Goal: Information Seeking & Learning: Get advice/opinions

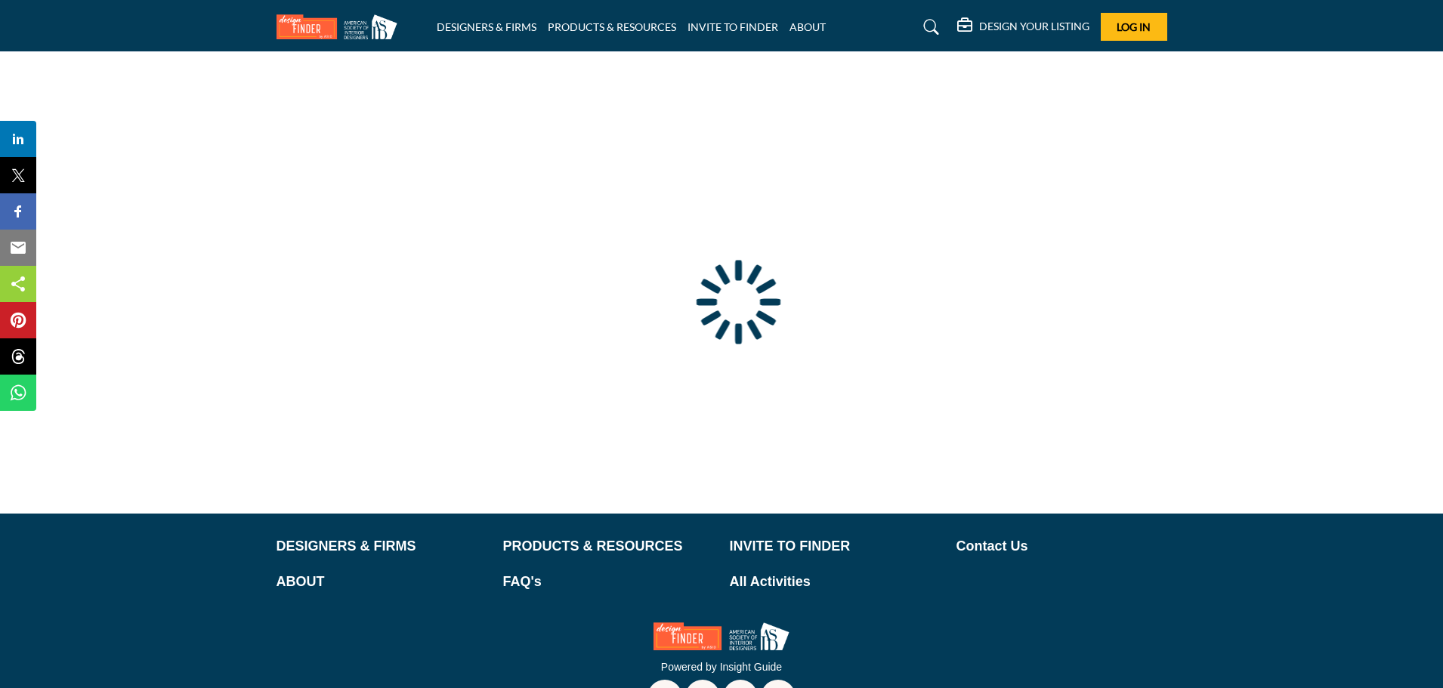
type input "**********"
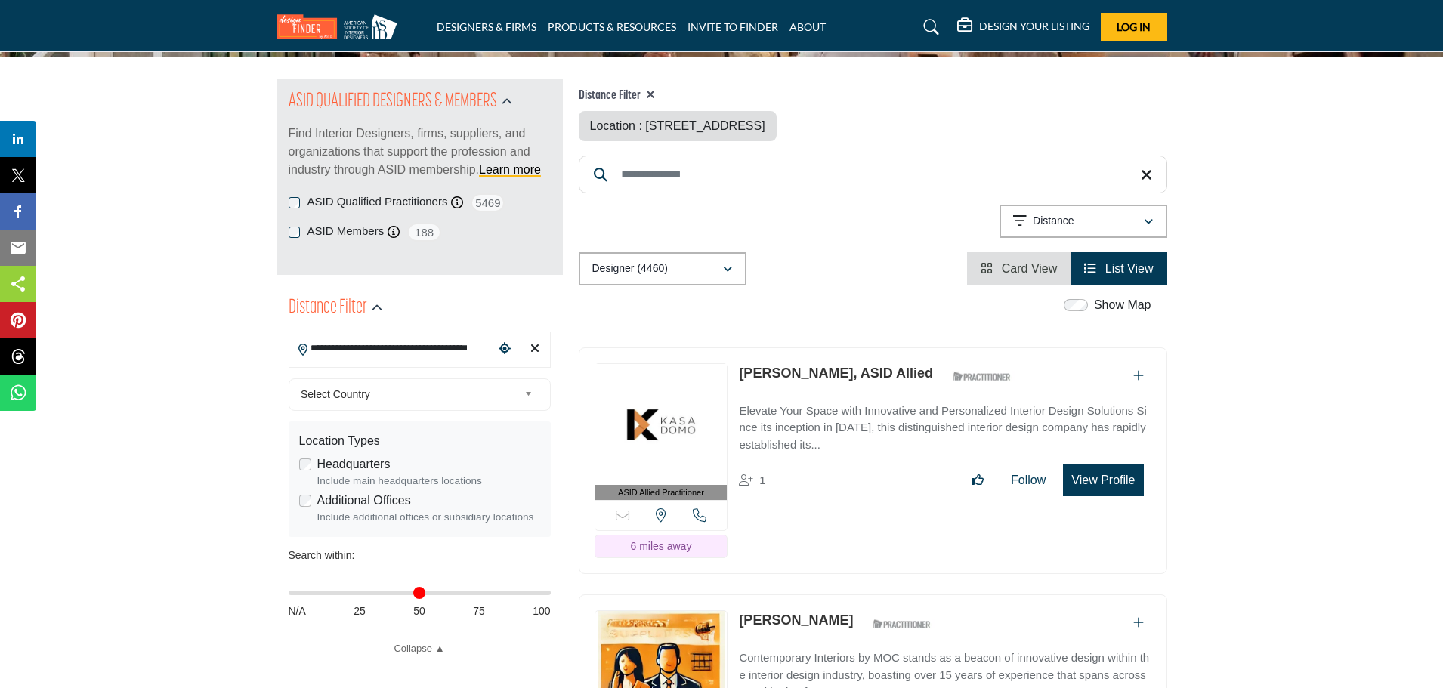
scroll to position [151, 0]
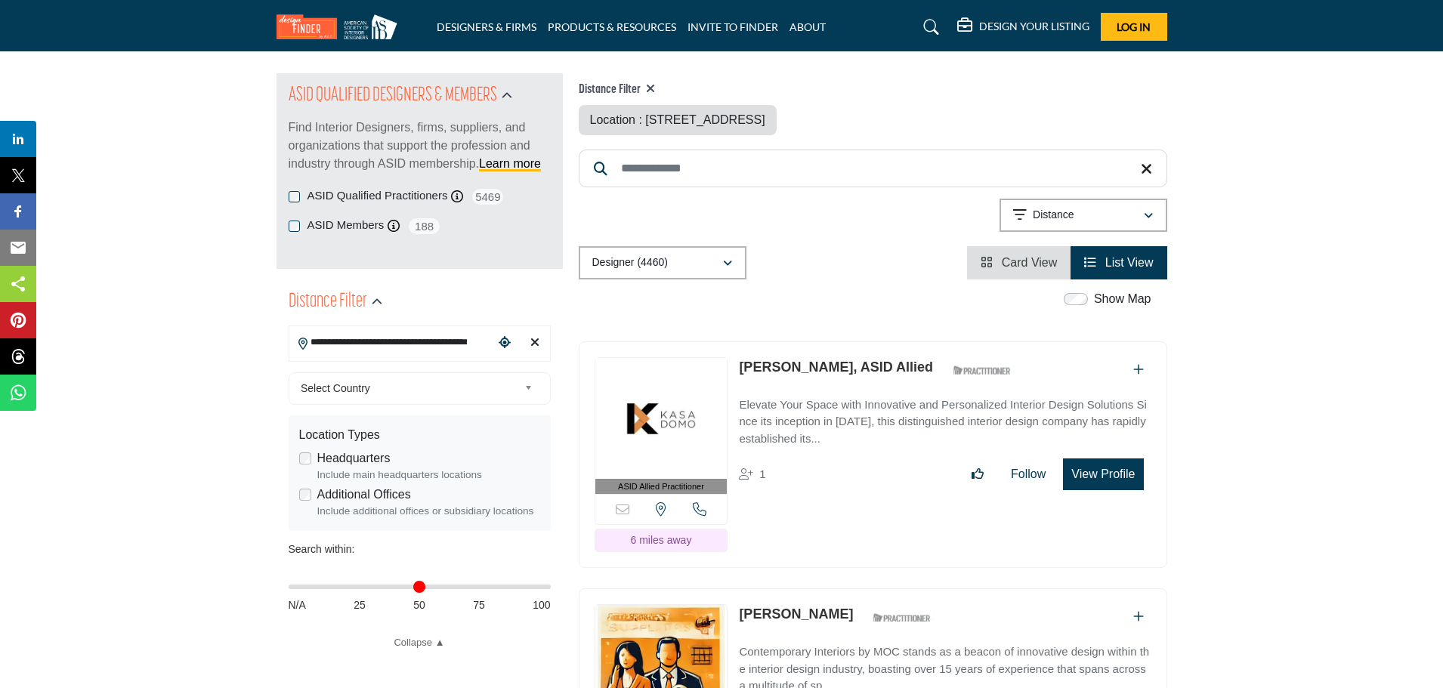
click at [405, 340] on input "**********" at bounding box center [391, 342] width 204 height 29
click at [405, 382] on li "[STREET_ADDRESS]" at bounding box center [419, 376] width 249 height 22
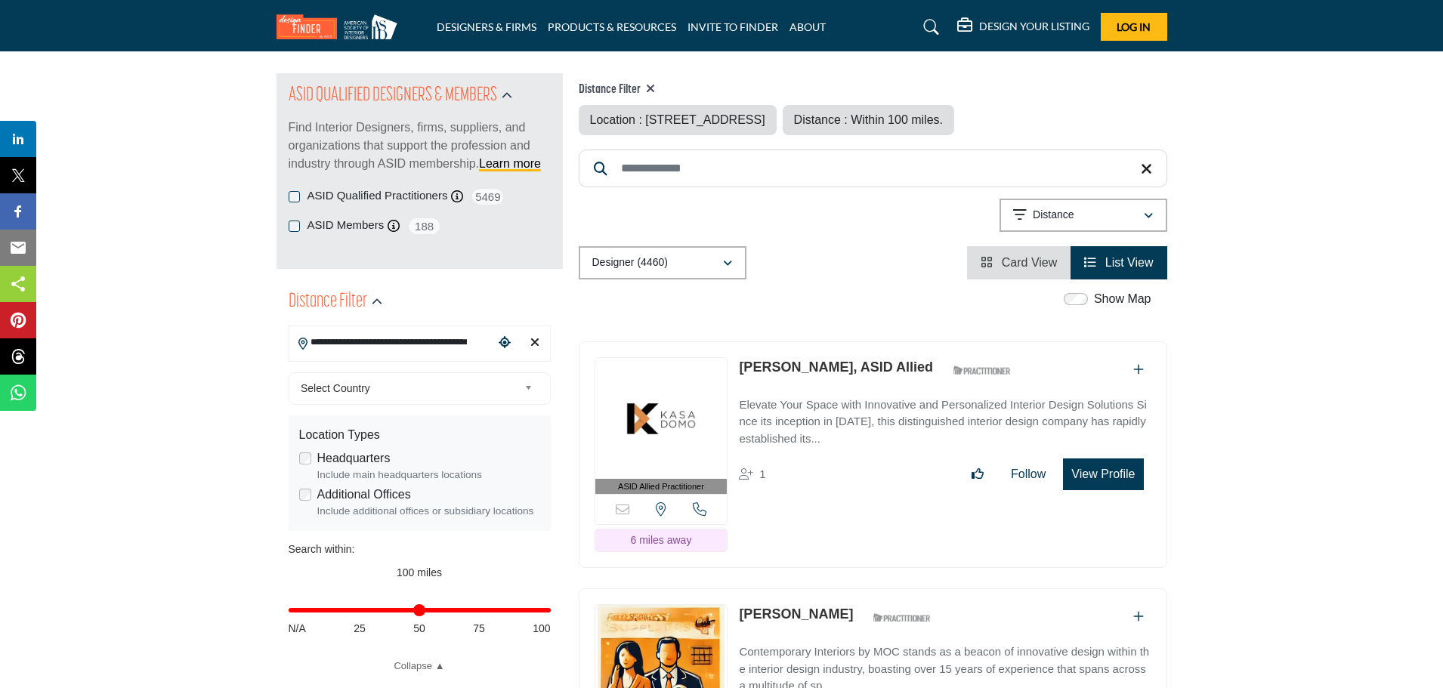
type input "***"
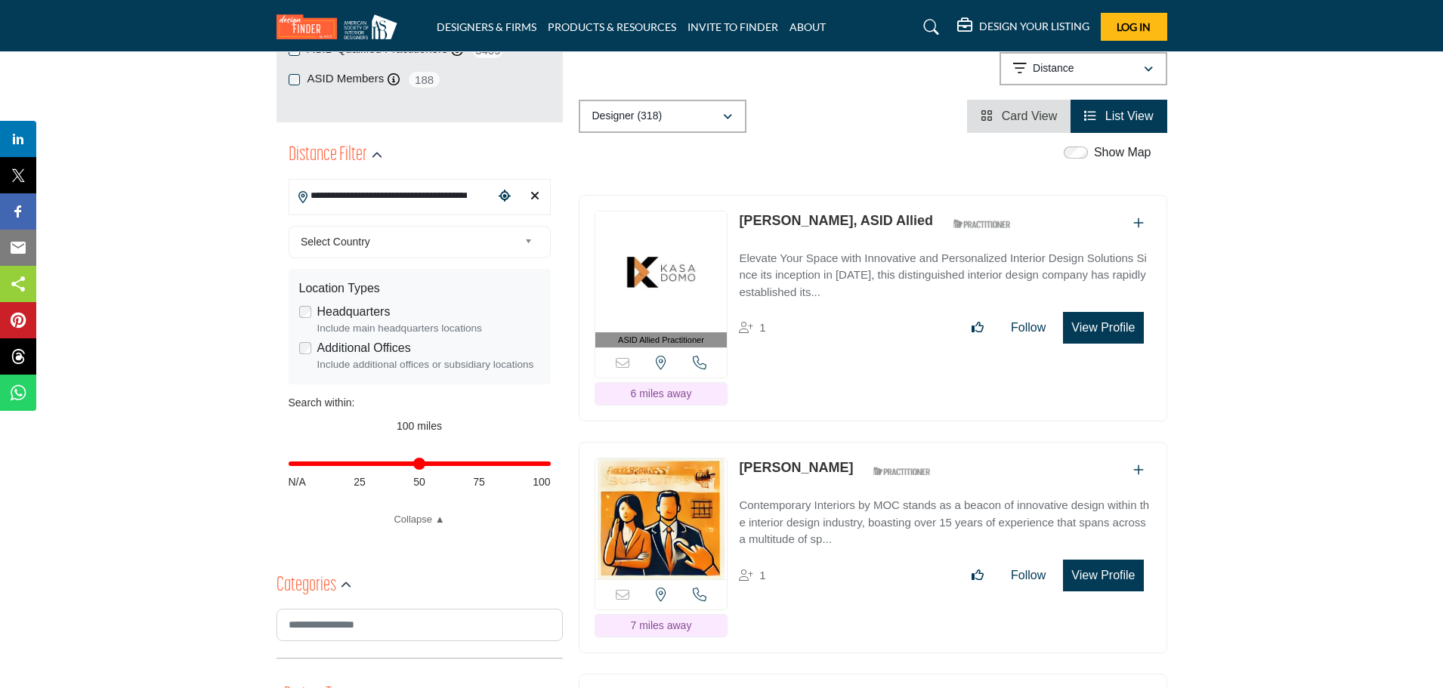
scroll to position [302, 0]
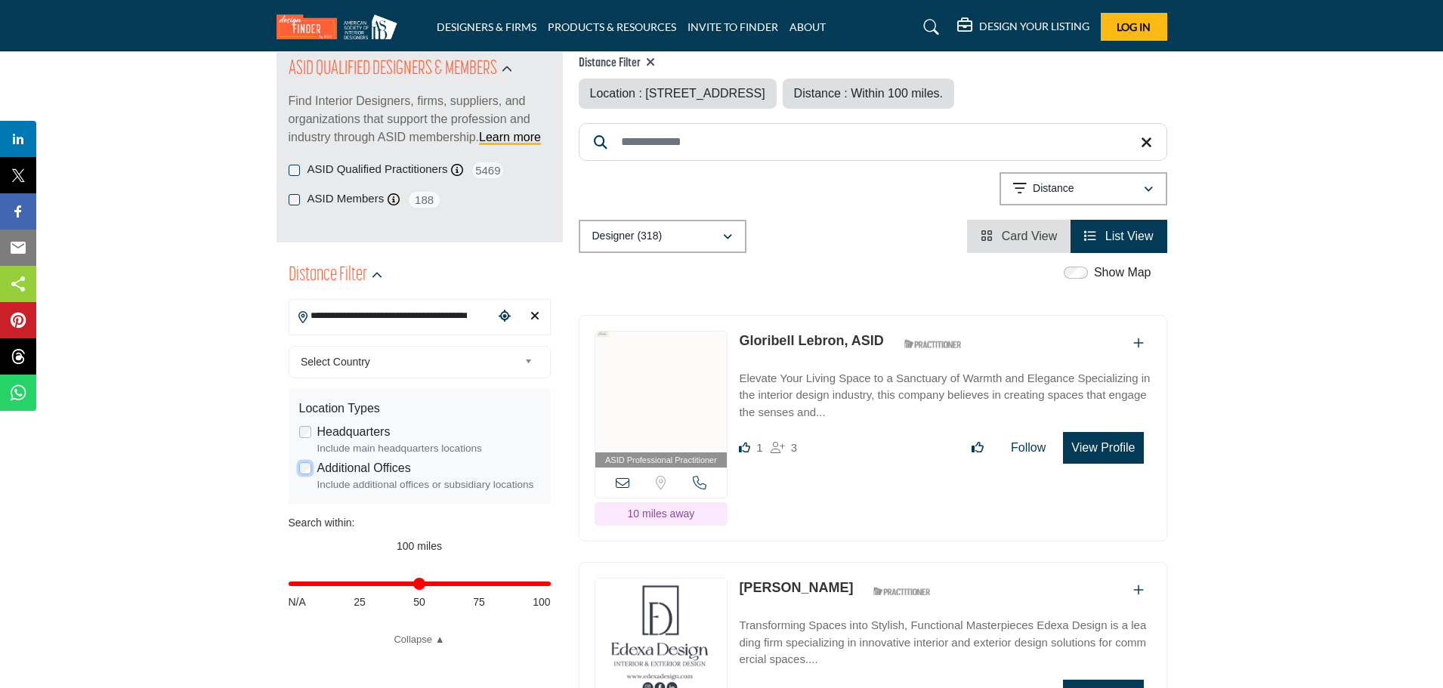
scroll to position [17, 0]
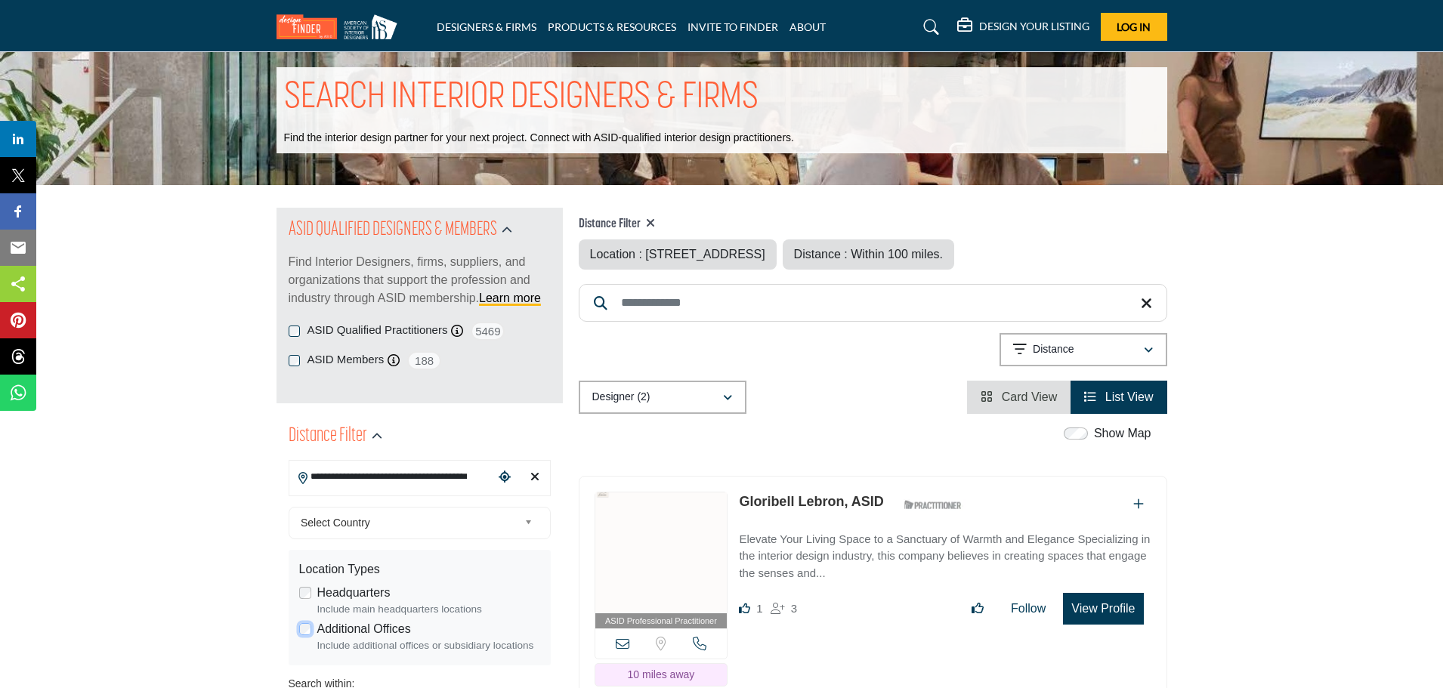
scroll to position [0, 0]
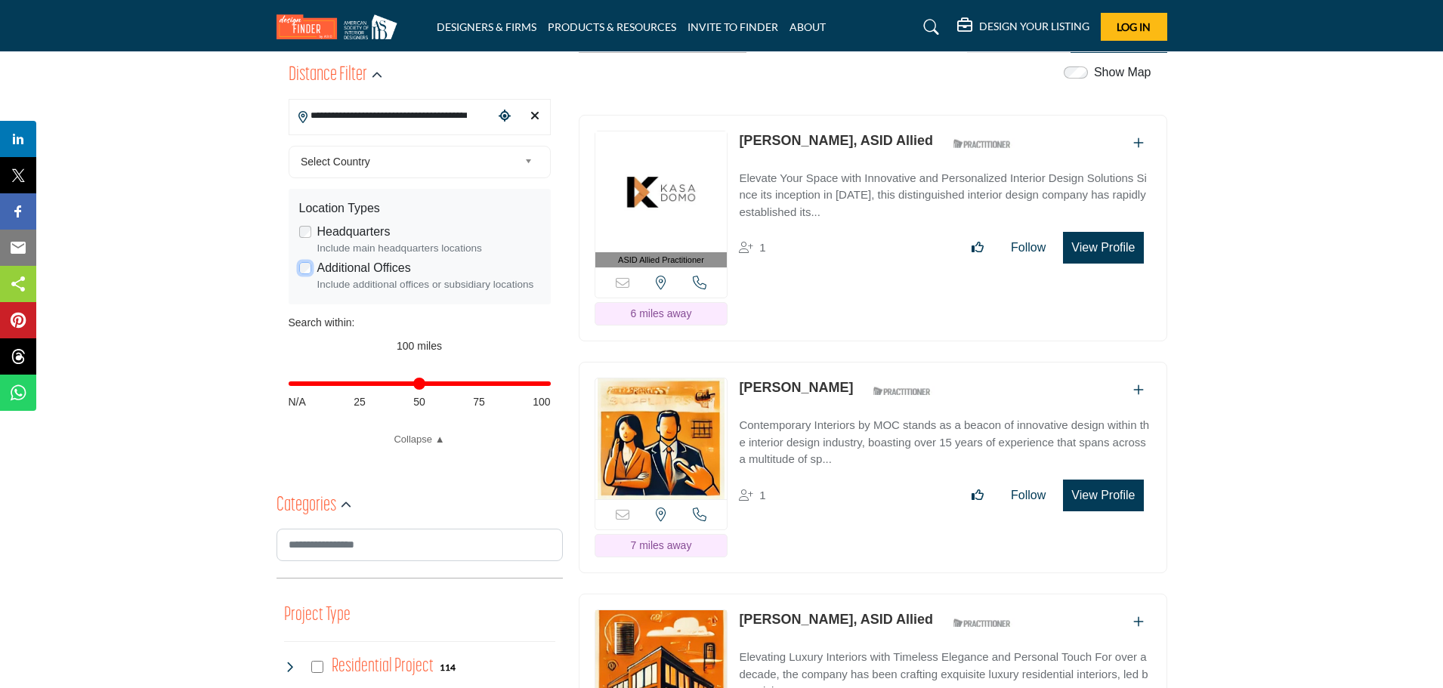
scroll to position [76, 0]
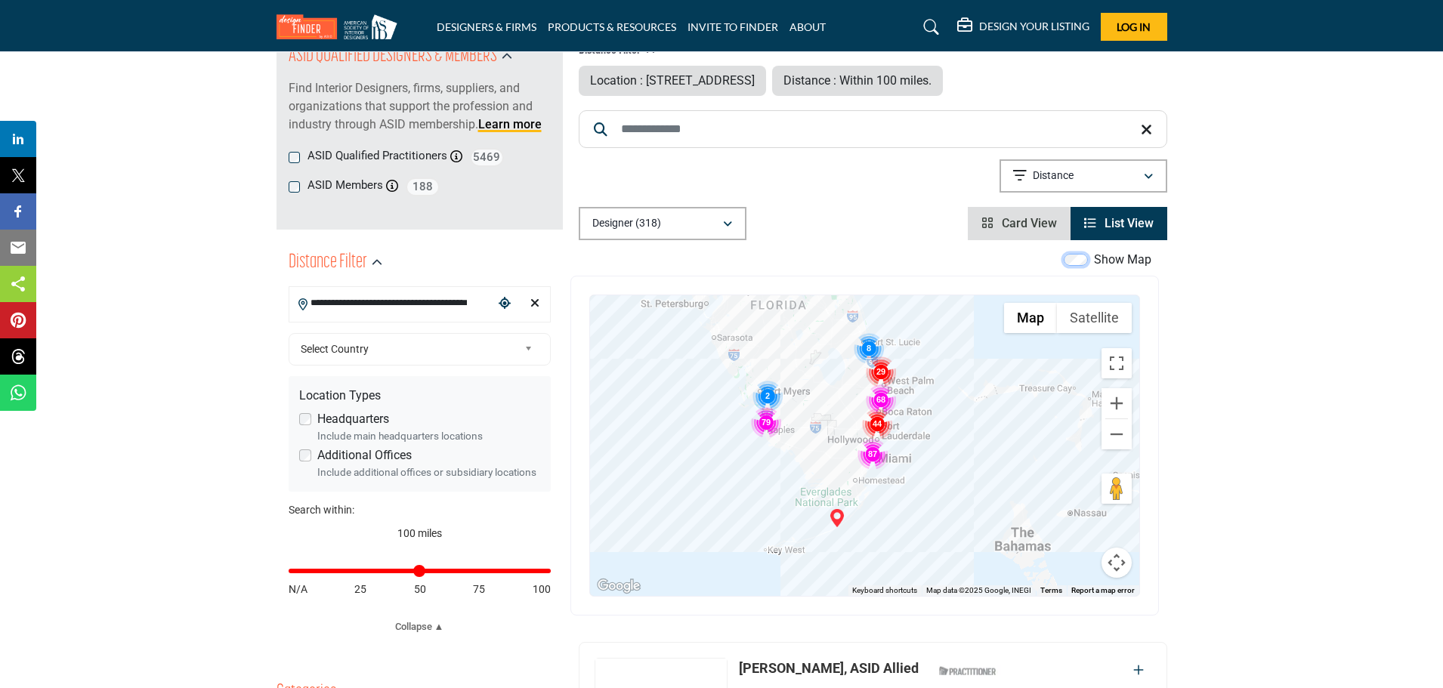
scroll to position [151, 0]
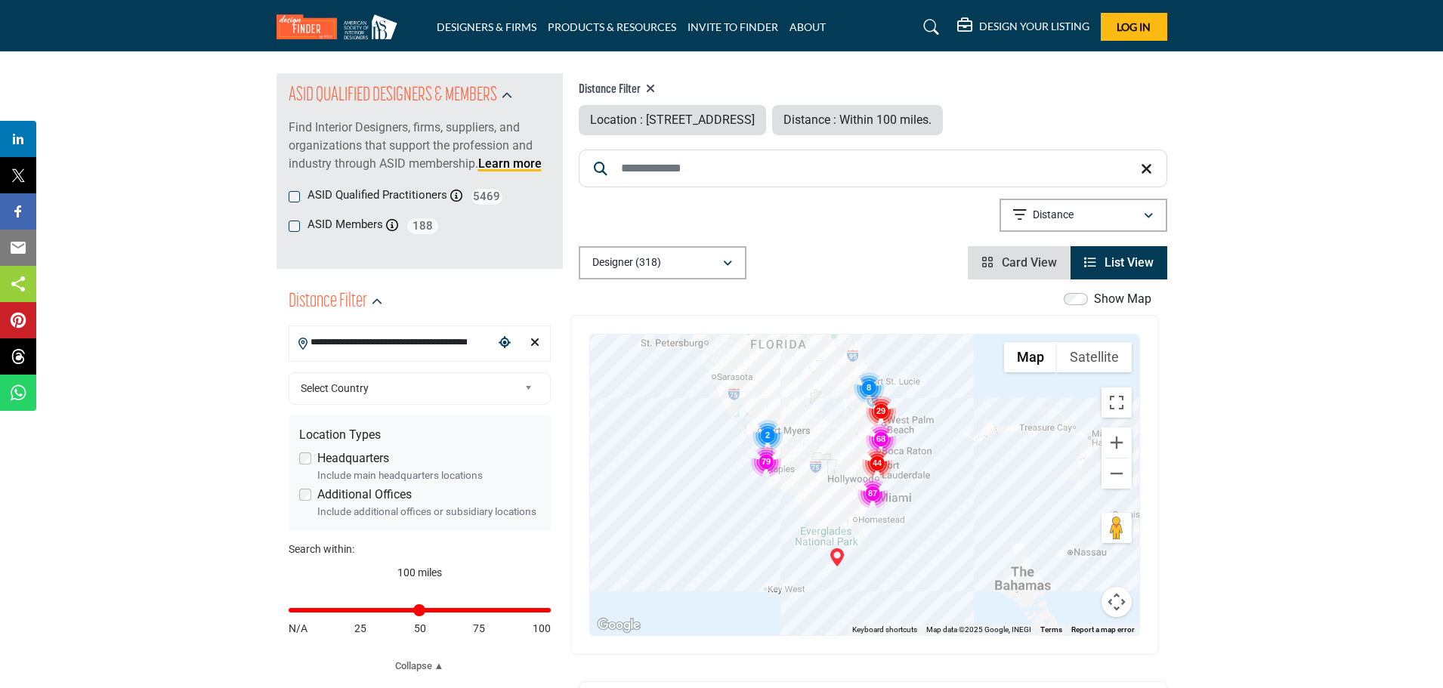
drag, startPoint x: 94, startPoint y: 564, endPoint x: 113, endPoint y: 558, distance: 20.1
click at [532, 345] on icon "Clear search location" at bounding box center [534, 342] width 9 height 12
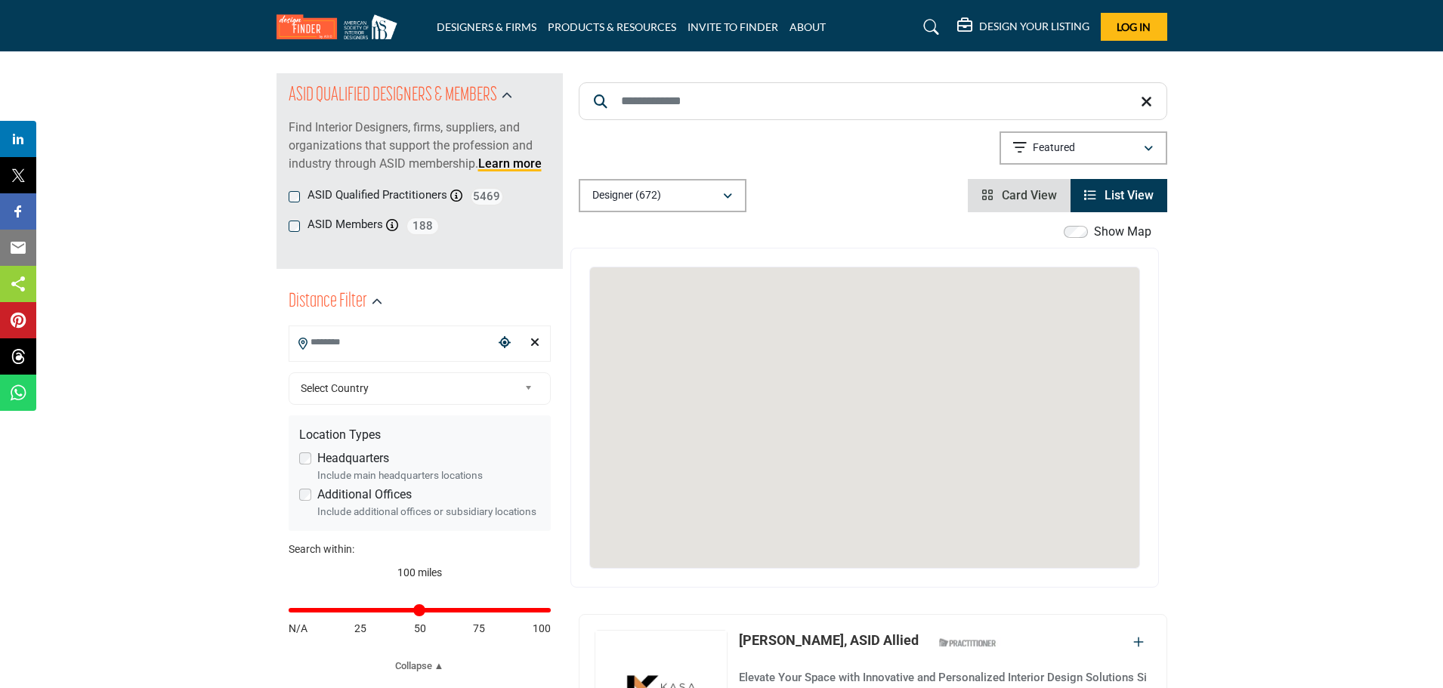
click at [535, 341] on icon "Clear search location" at bounding box center [534, 342] width 9 height 12
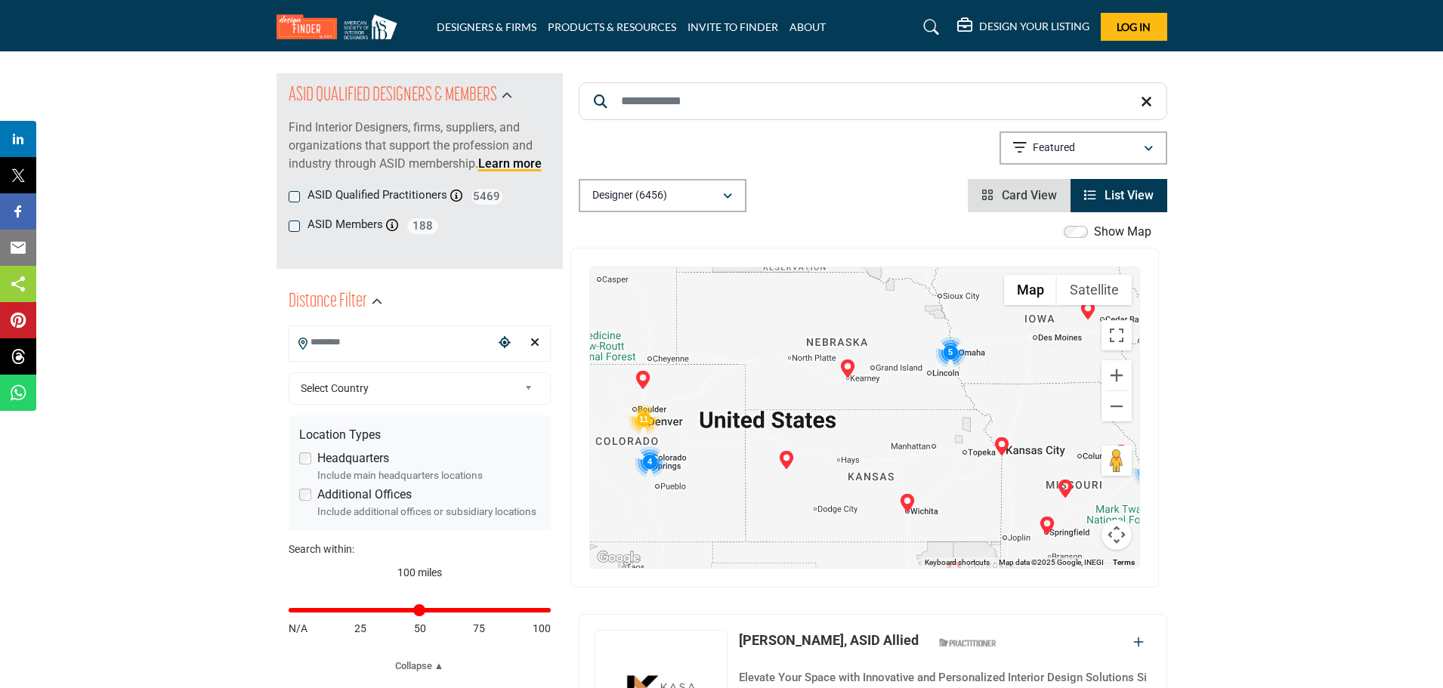
click at [365, 347] on input "Search Location" at bounding box center [391, 342] width 204 height 29
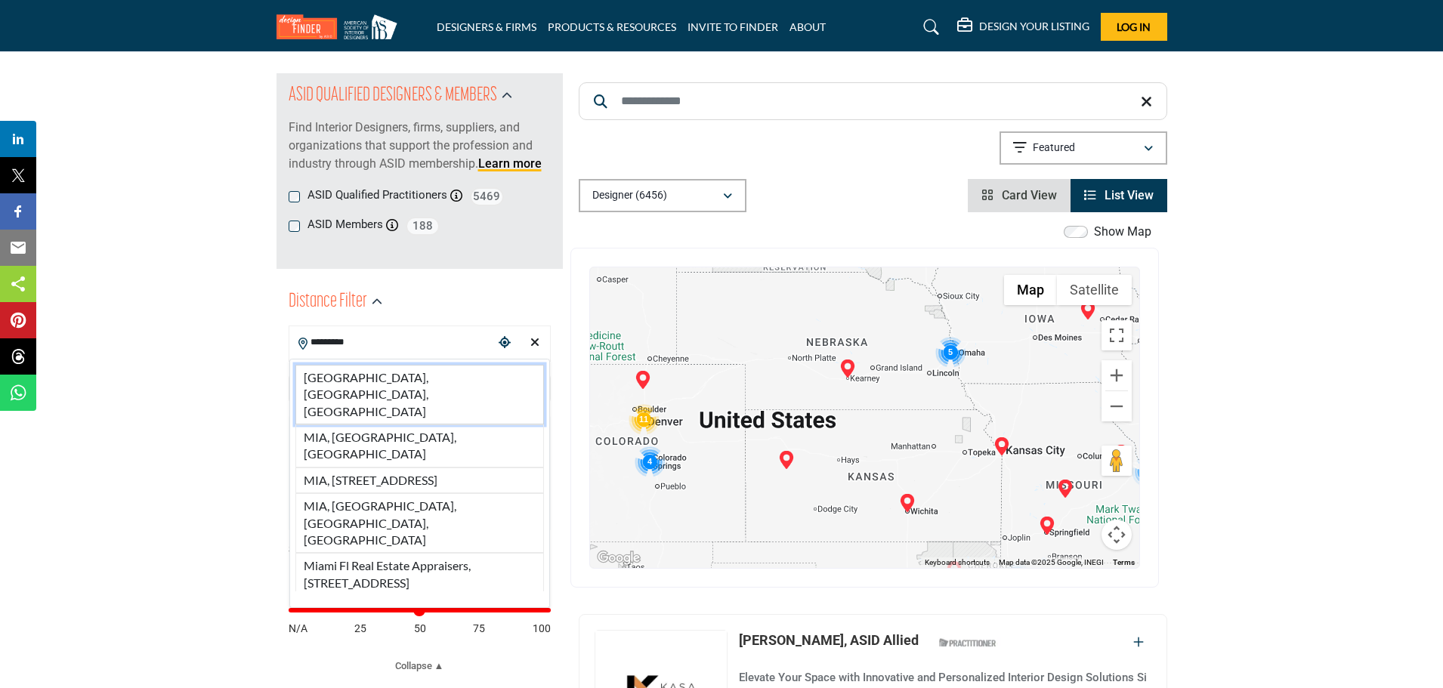
click at [426, 386] on li "Miami, FL, USA" at bounding box center [419, 395] width 249 height 60
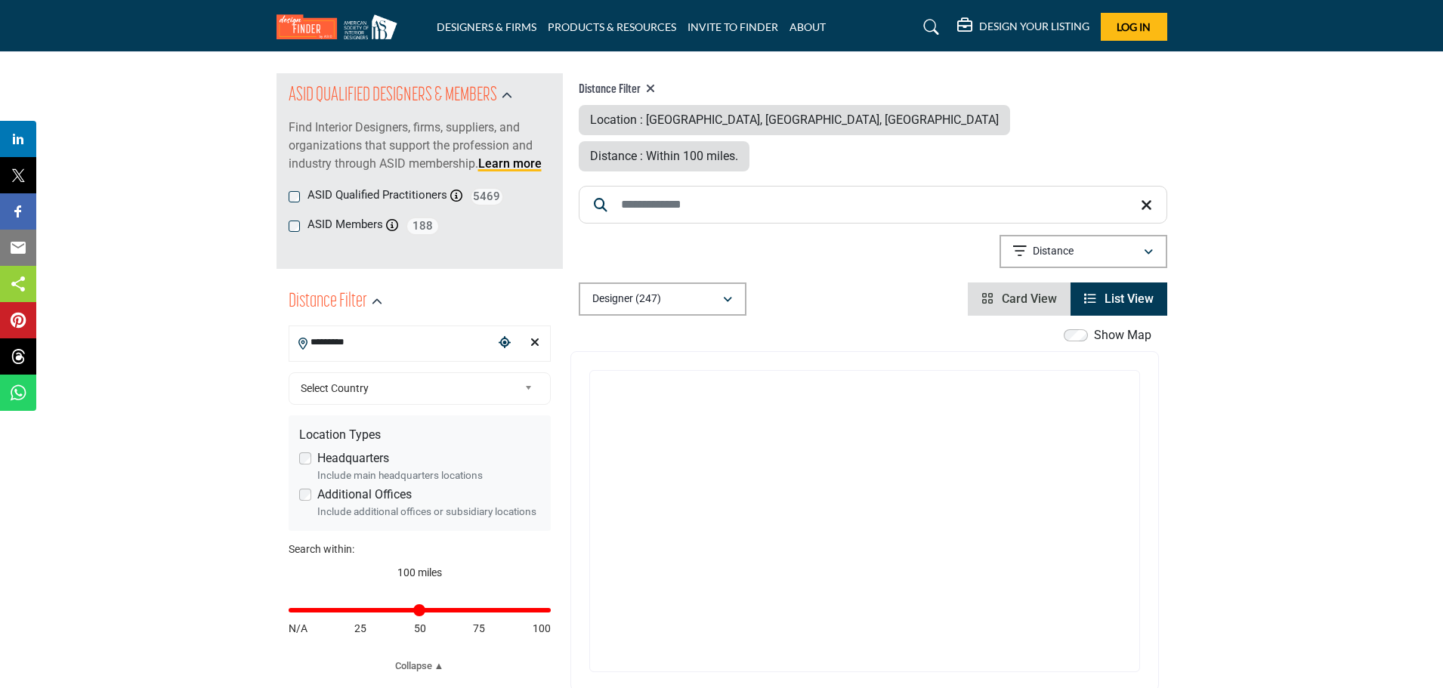
type input "**********"
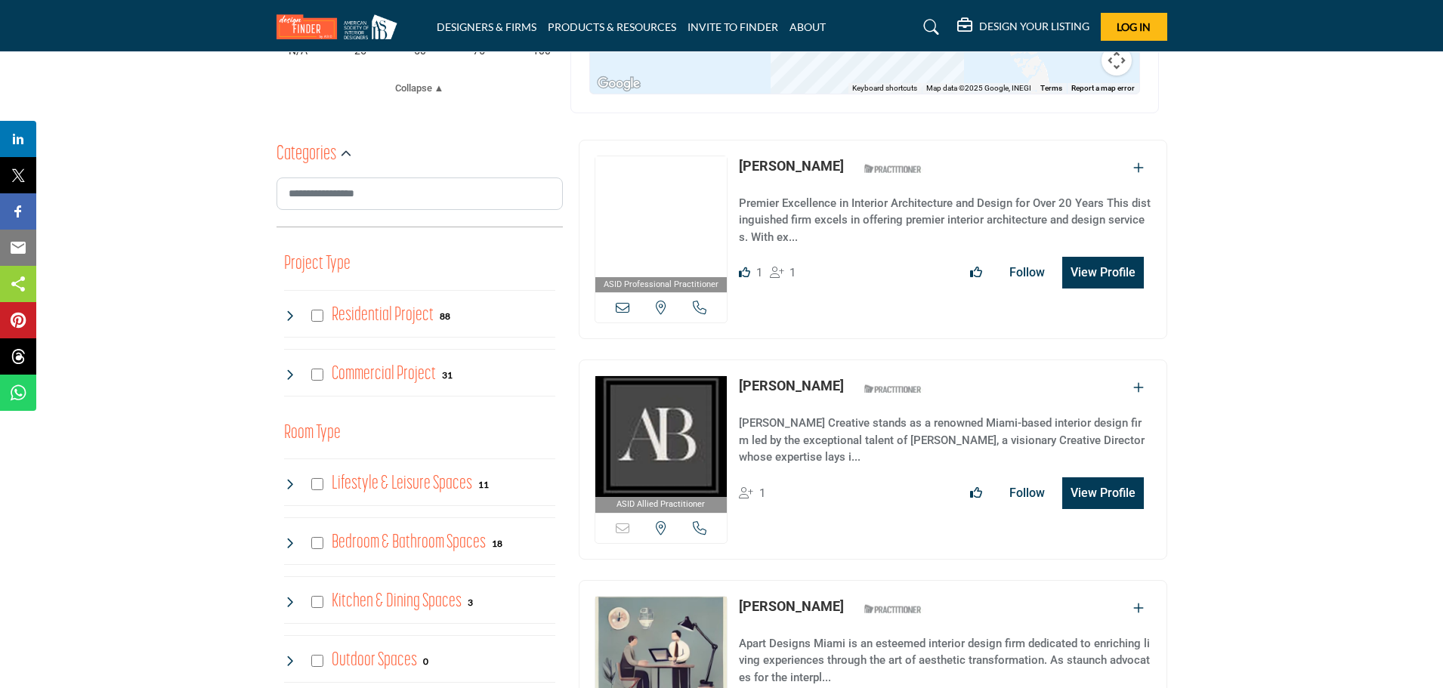
scroll to position [756, 0]
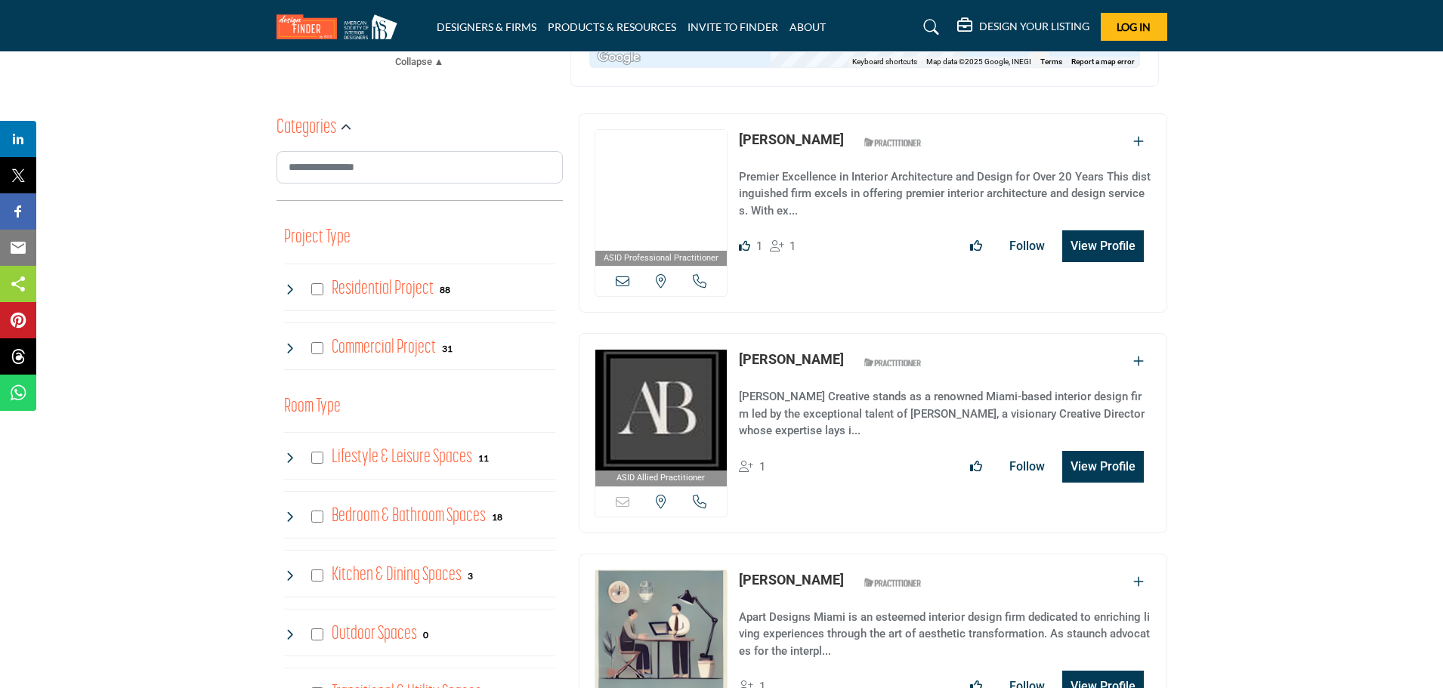
click at [323, 291] on div "Residential Project 88" at bounding box center [367, 289] width 167 height 27
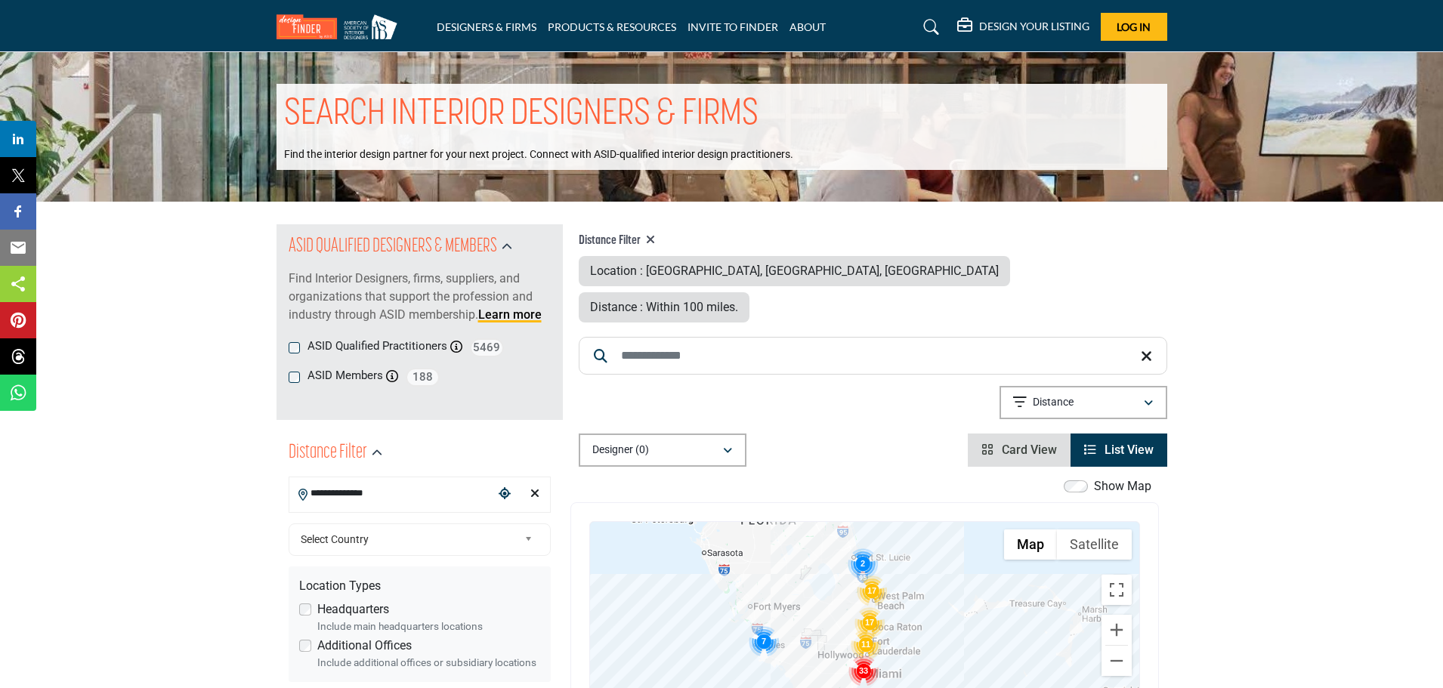
drag, startPoint x: 375, startPoint y: 490, endPoint x: 248, endPoint y: 486, distance: 127.0
click at [496, 489] on div "Choose your current location" at bounding box center [504, 494] width 23 height 32
click at [502, 495] on icon "Choose your current location" at bounding box center [505, 493] width 12 height 12
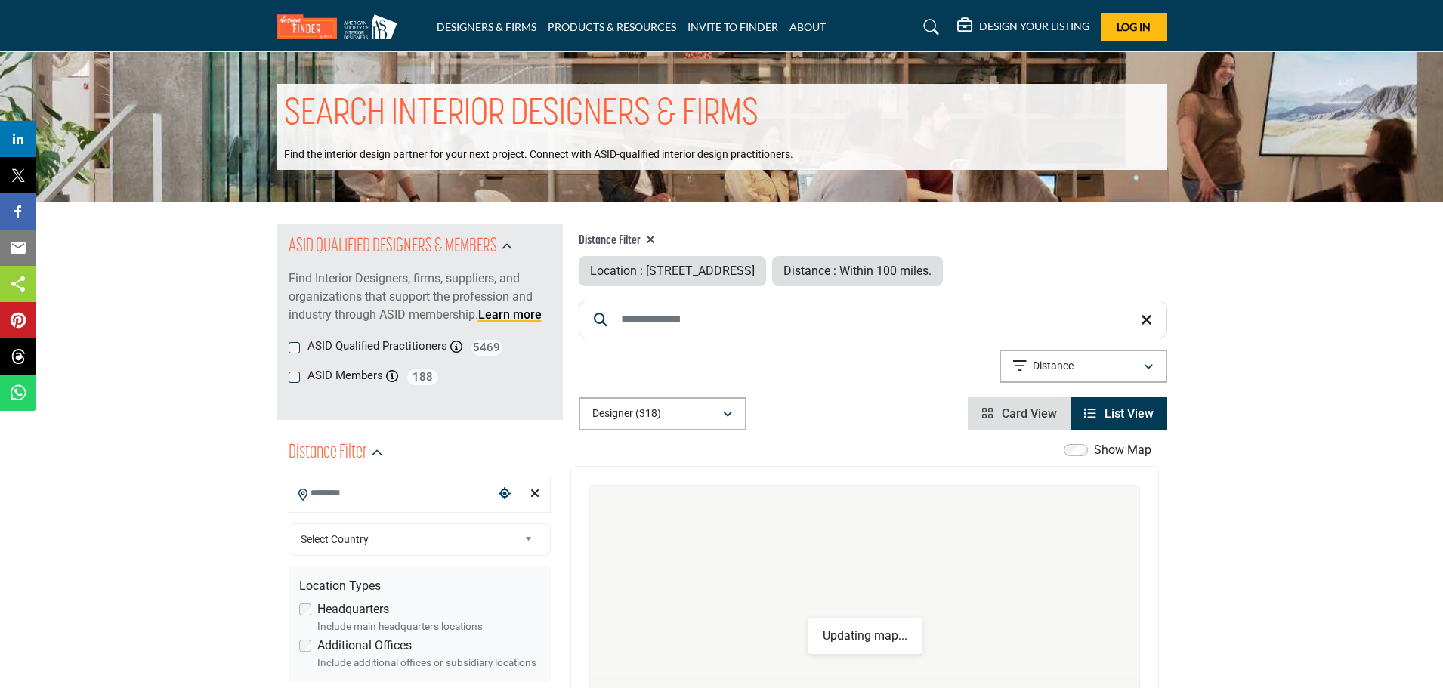
type input "**********"
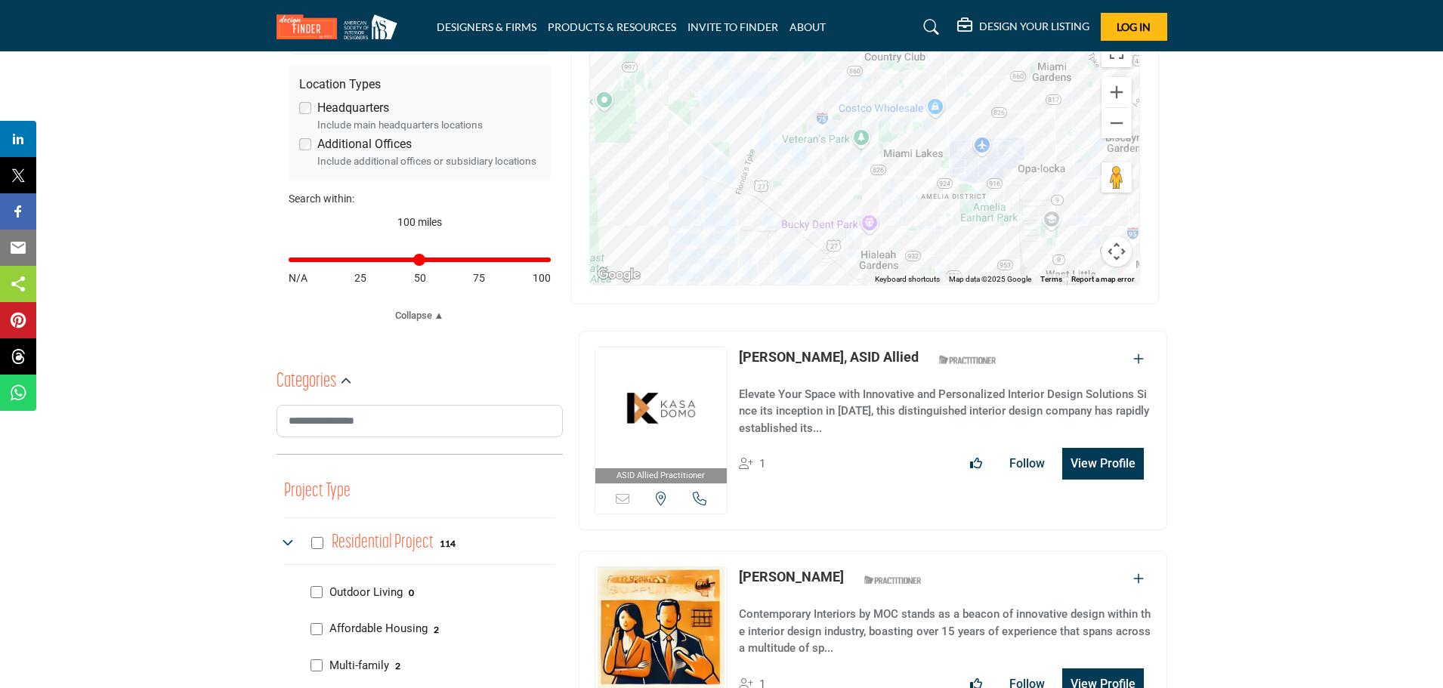
scroll to position [529, 0]
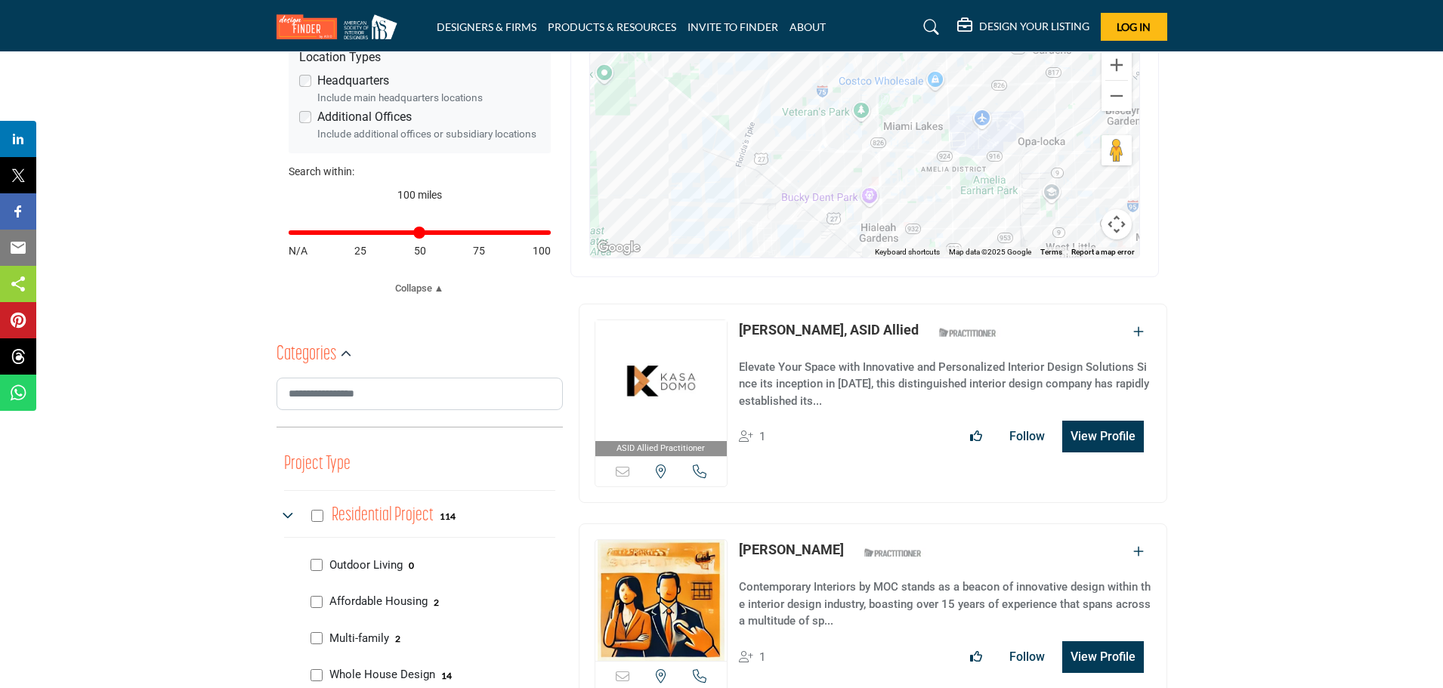
click at [286, 519] on icon at bounding box center [290, 516] width 12 height 12
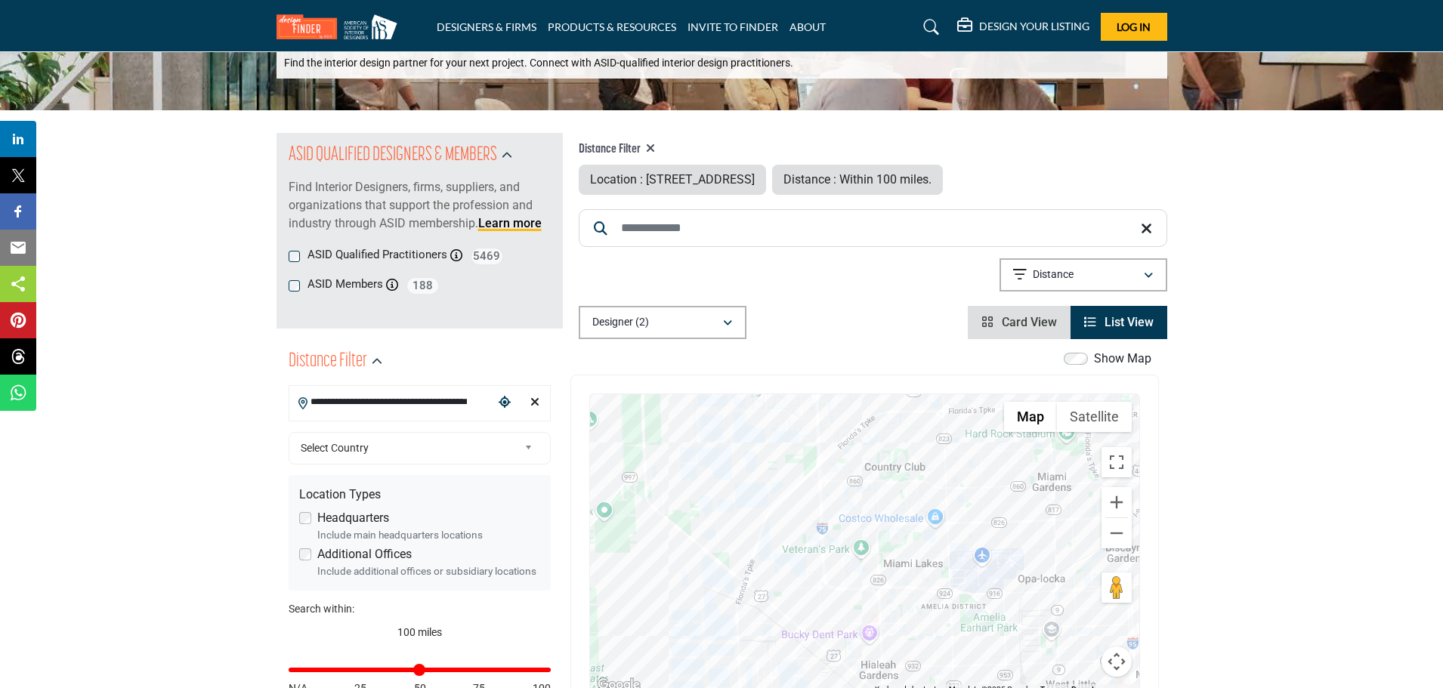
scroll to position [76, 0]
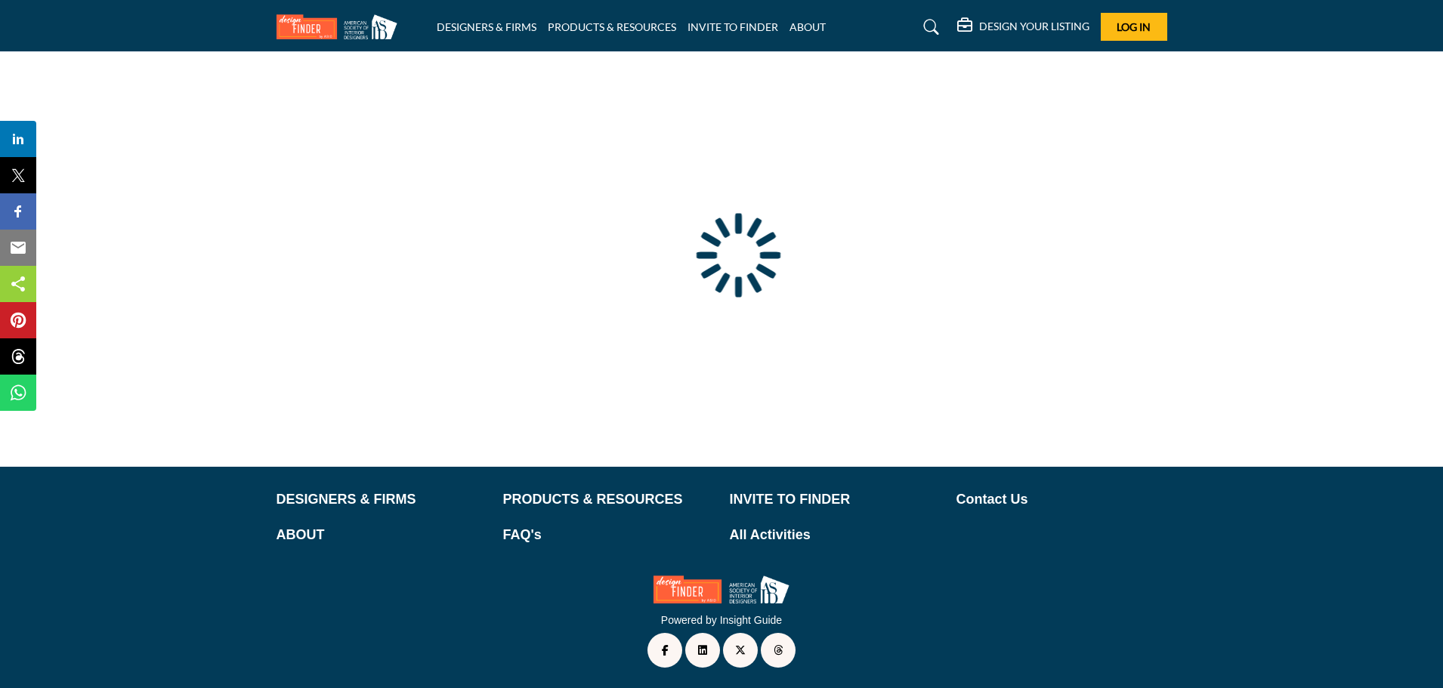
type input "**********"
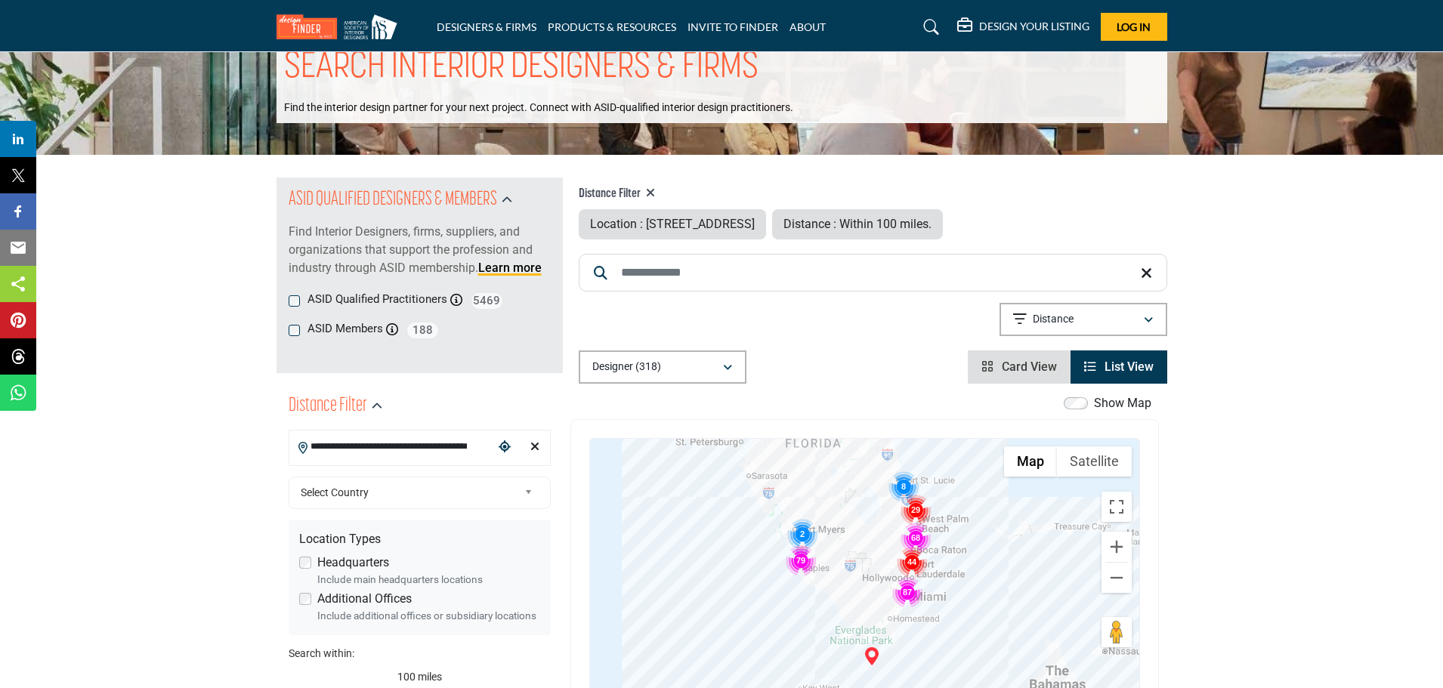
drag, startPoint x: 796, startPoint y: 608, endPoint x: 829, endPoint y: 603, distance: 32.9
click at [829, 603] on div at bounding box center [864, 589] width 549 height 301
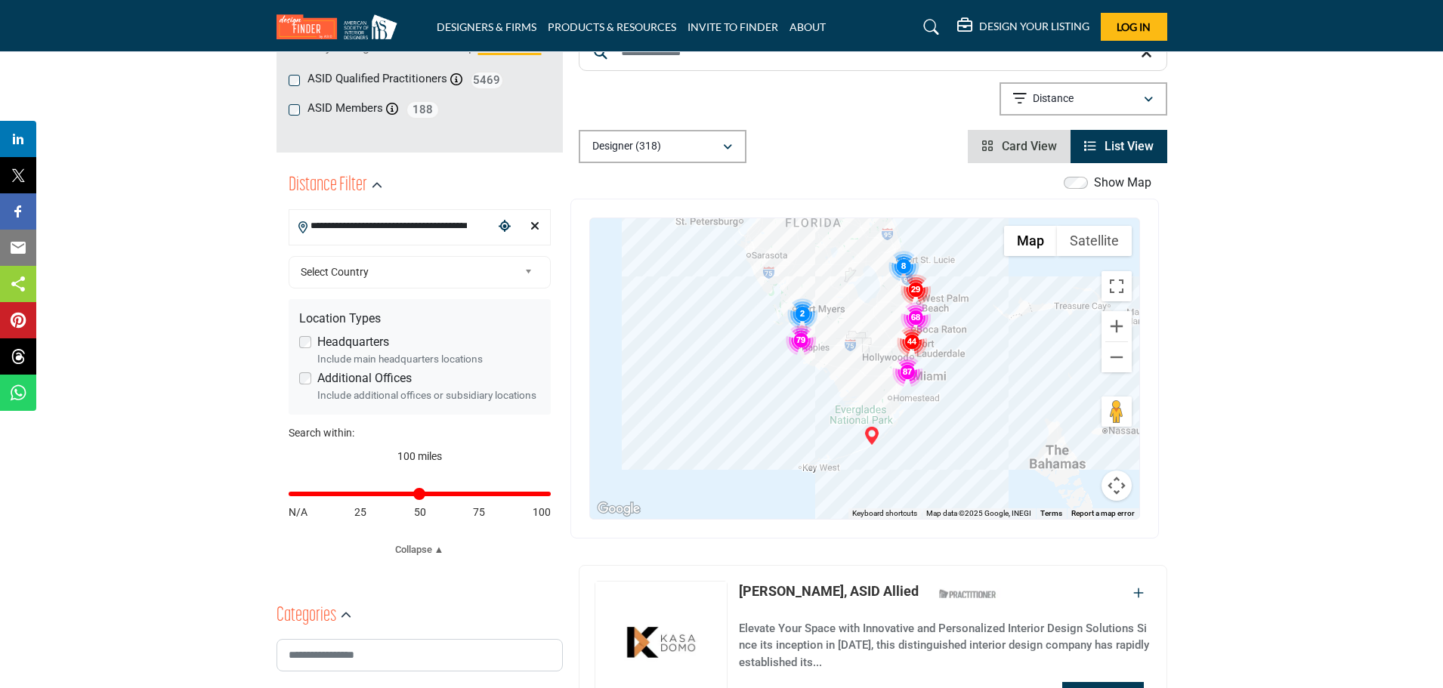
scroll to position [274, 0]
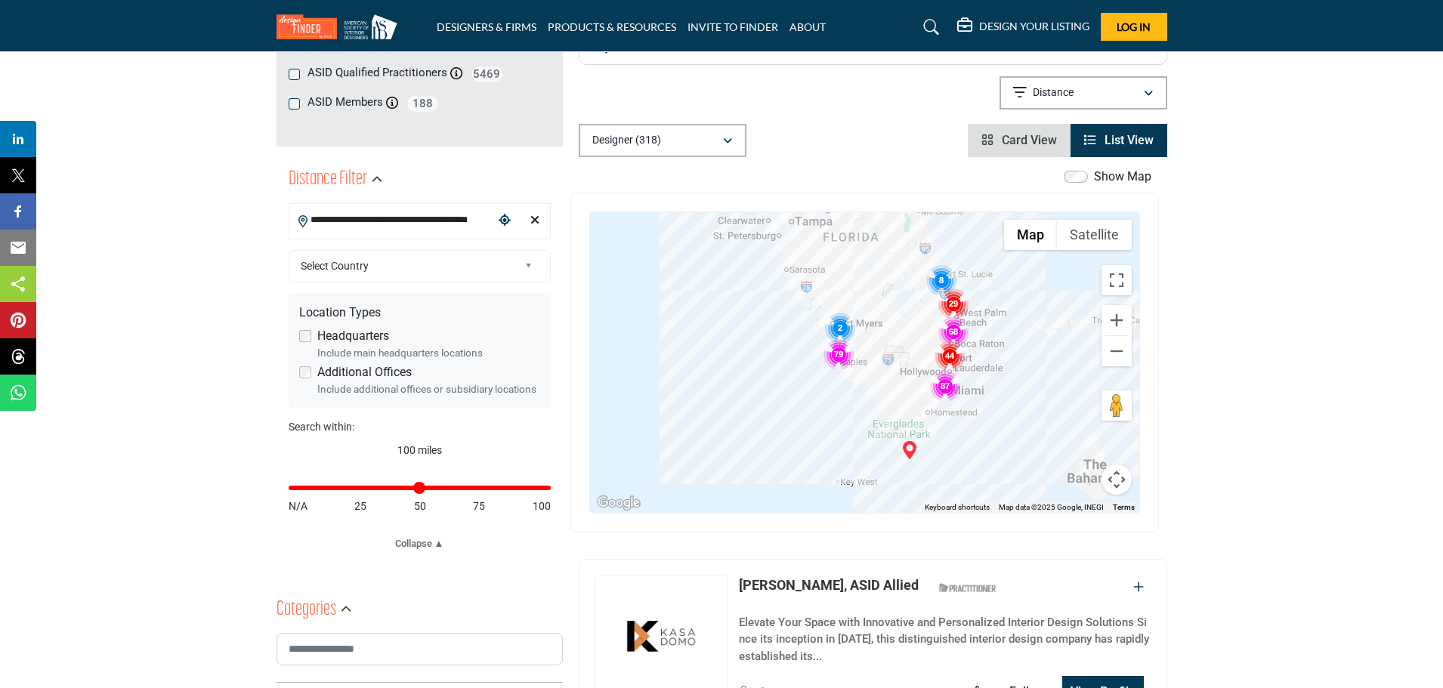
drag, startPoint x: 855, startPoint y: 321, endPoint x: 893, endPoint y: 343, distance: 44.3
click at [893, 343] on div at bounding box center [864, 362] width 549 height 301
click at [538, 218] on icon "Clear search location" at bounding box center [534, 220] width 9 height 12
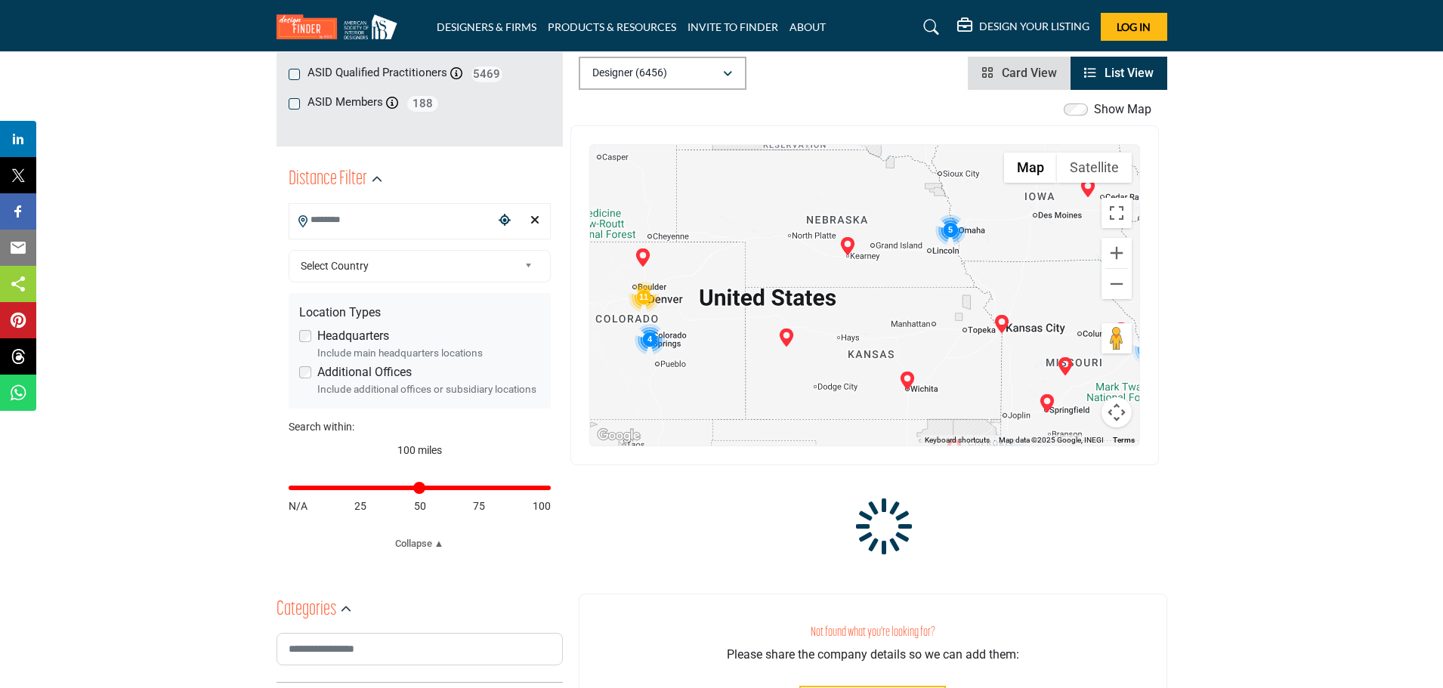
click at [410, 227] on input "Search Location" at bounding box center [391, 220] width 204 height 29
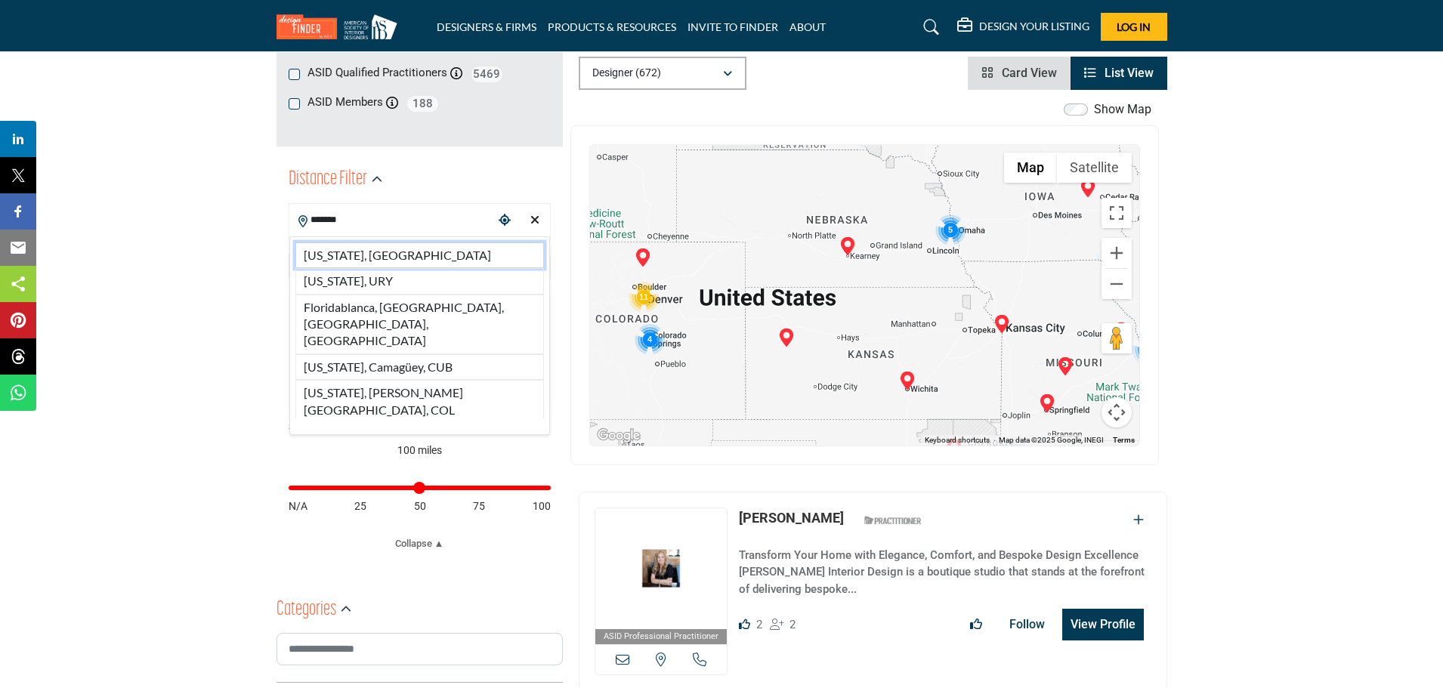
click at [339, 258] on li "Florida, USA" at bounding box center [419, 256] width 249 height 26
type input "**********"
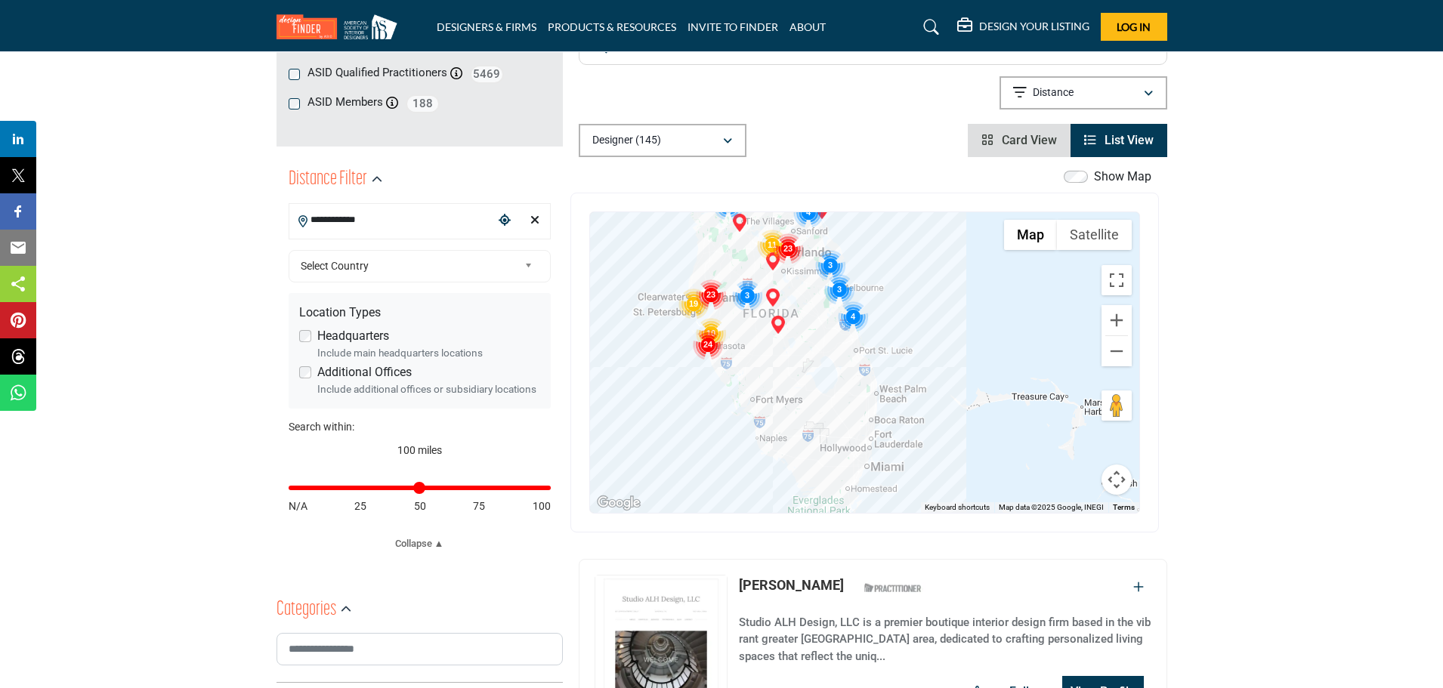
drag, startPoint x: 975, startPoint y: 425, endPoint x: 874, endPoint y: 310, distance: 152.6
click at [874, 310] on div at bounding box center [864, 362] width 549 height 301
click at [882, 411] on div at bounding box center [864, 362] width 549 height 301
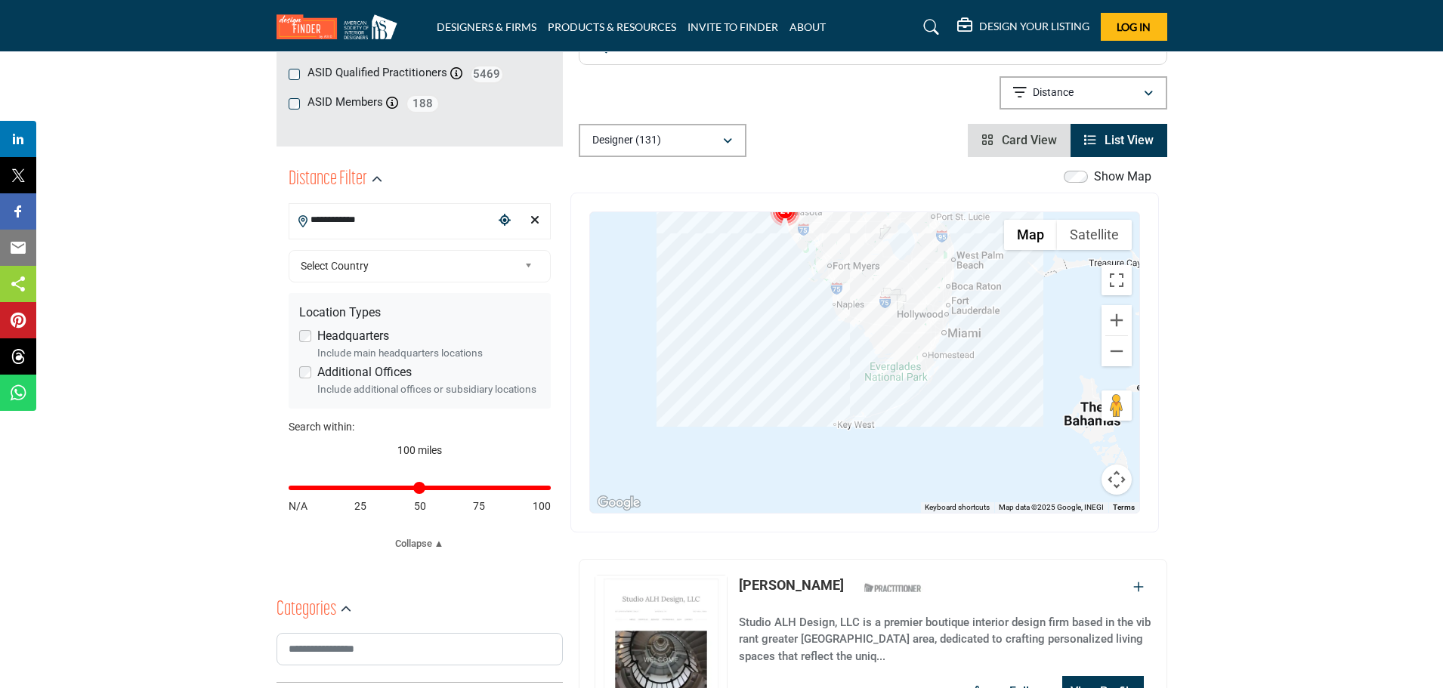
drag, startPoint x: 846, startPoint y: 468, endPoint x: 929, endPoint y: 332, distance: 158.8
click at [929, 332] on div at bounding box center [864, 362] width 549 height 301
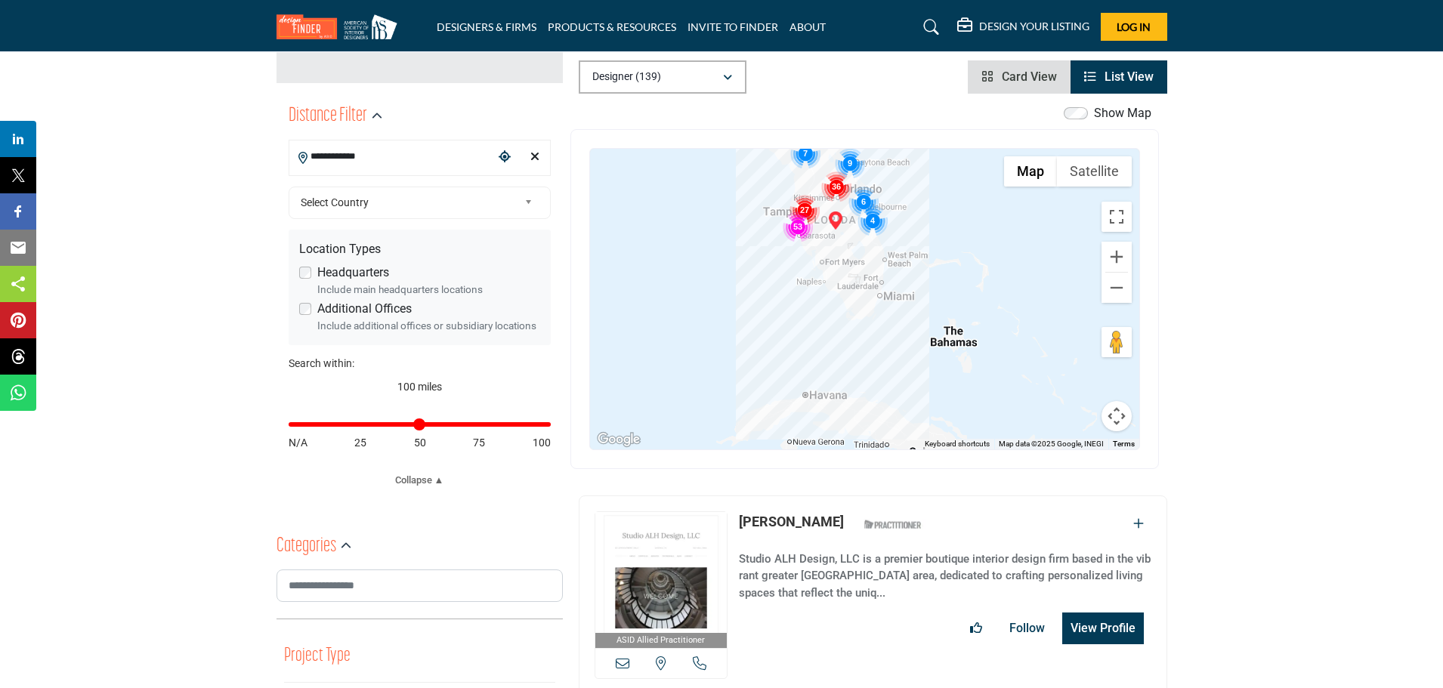
scroll to position [425, 0]
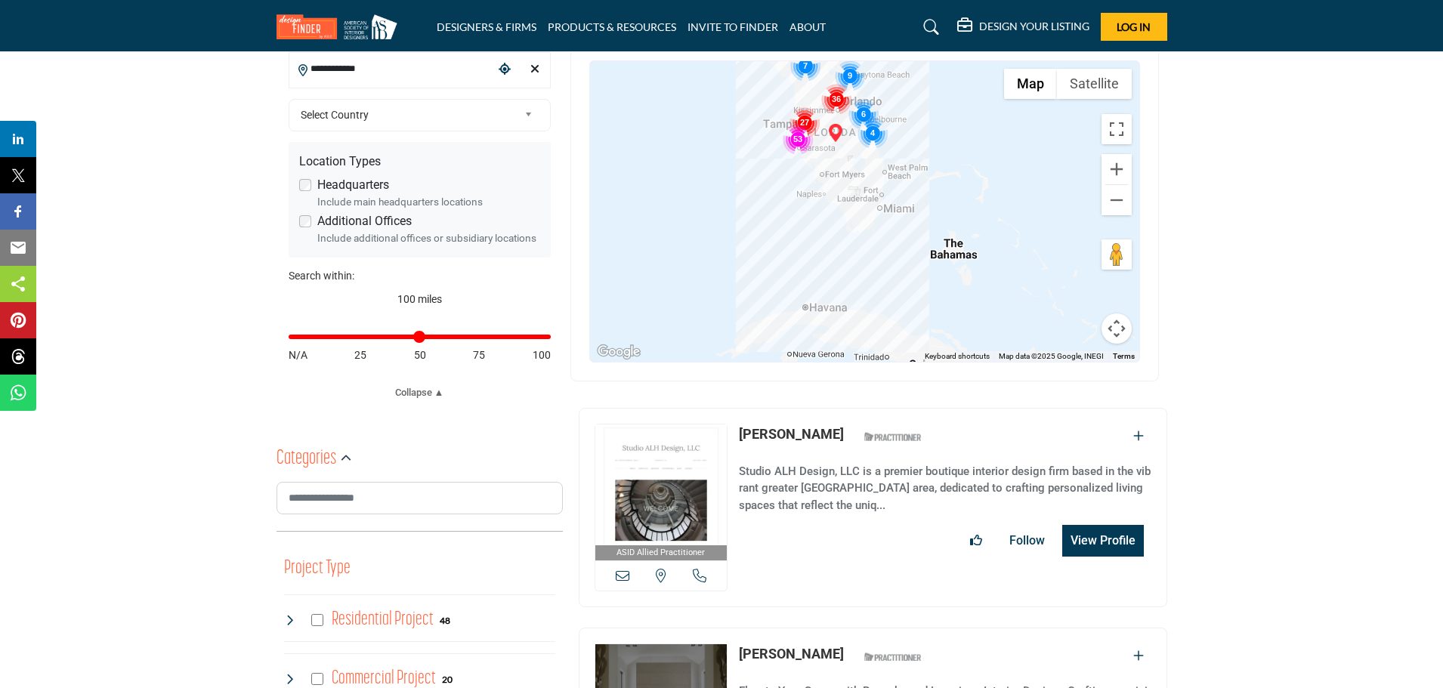
click at [781, 430] on link "[PERSON_NAME]" at bounding box center [791, 434] width 105 height 16
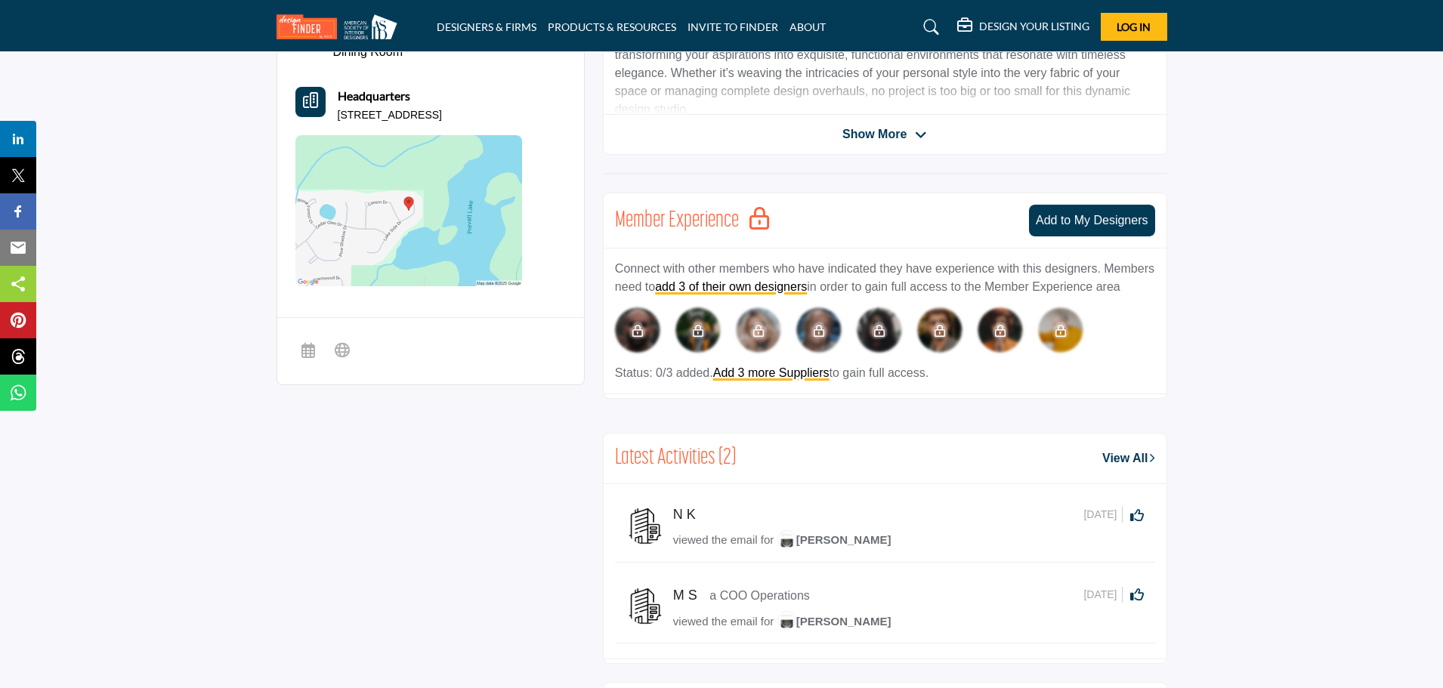
scroll to position [523, 0]
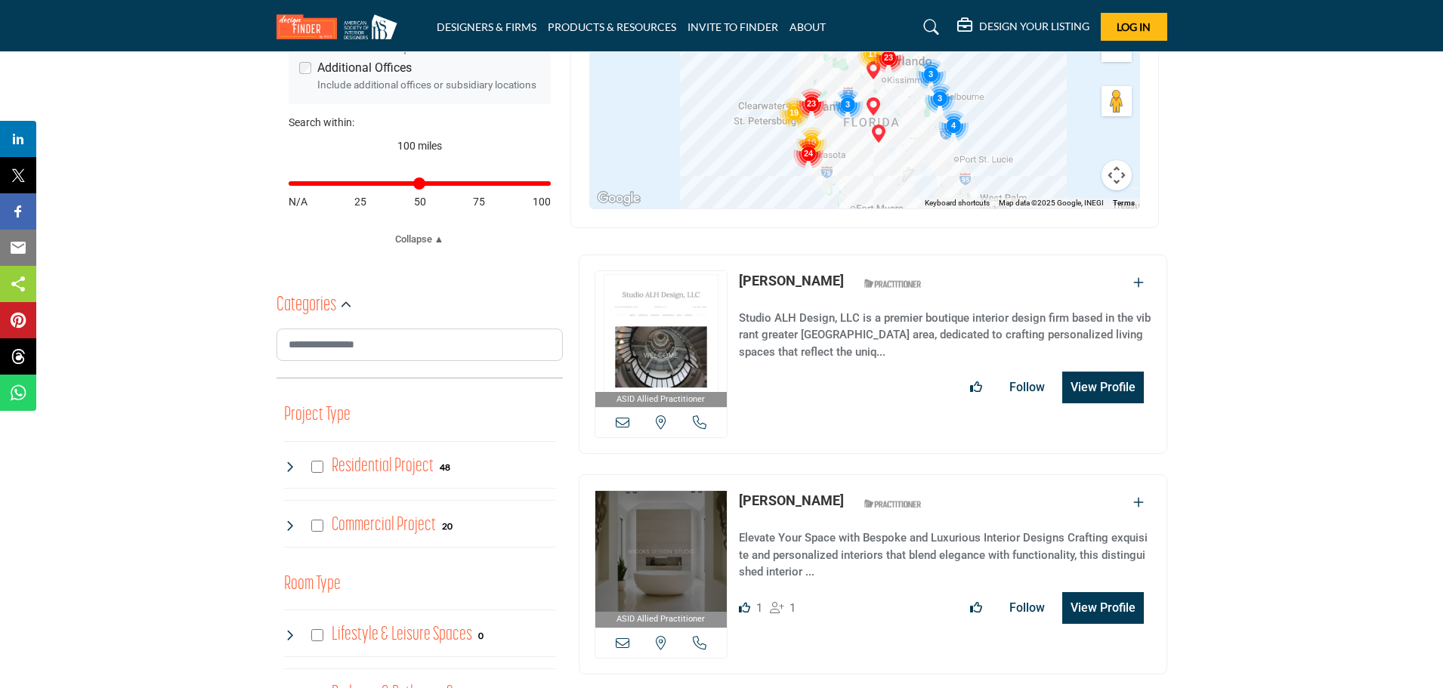
scroll to position [576, 0]
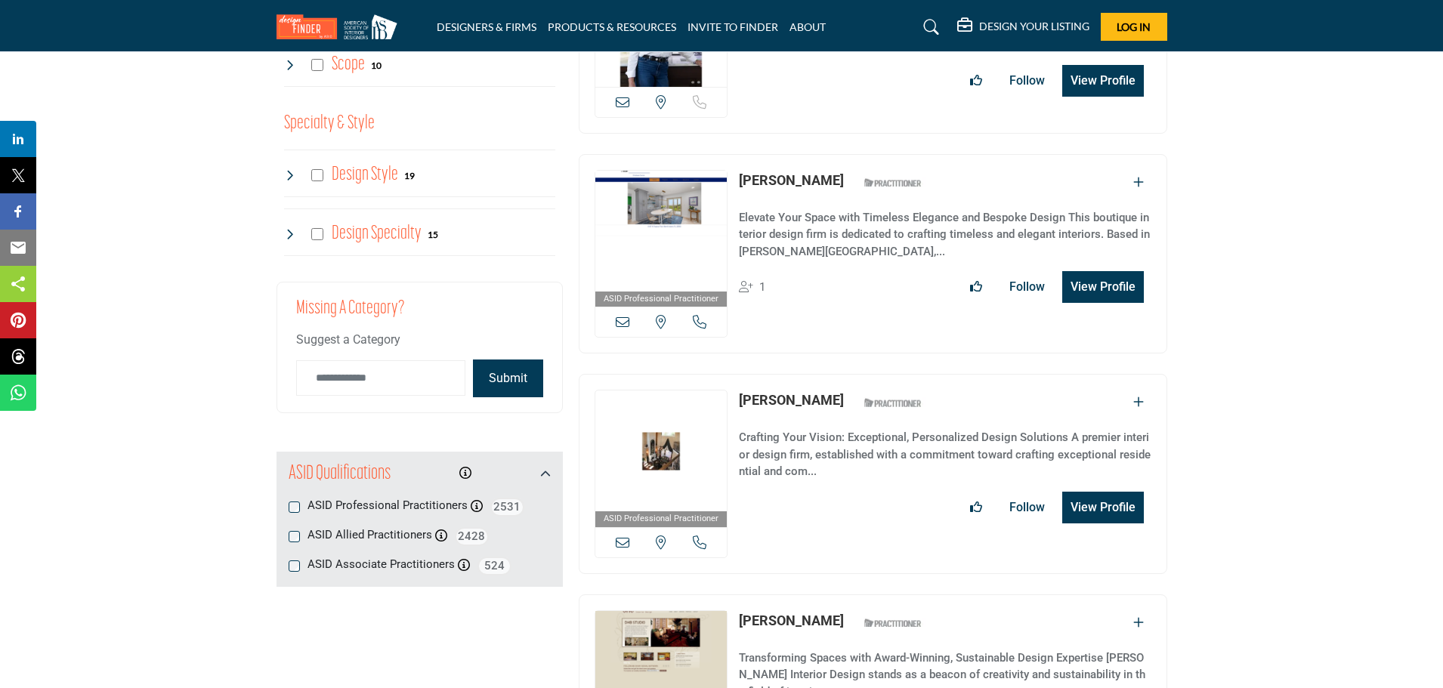
scroll to position [1860, 0]
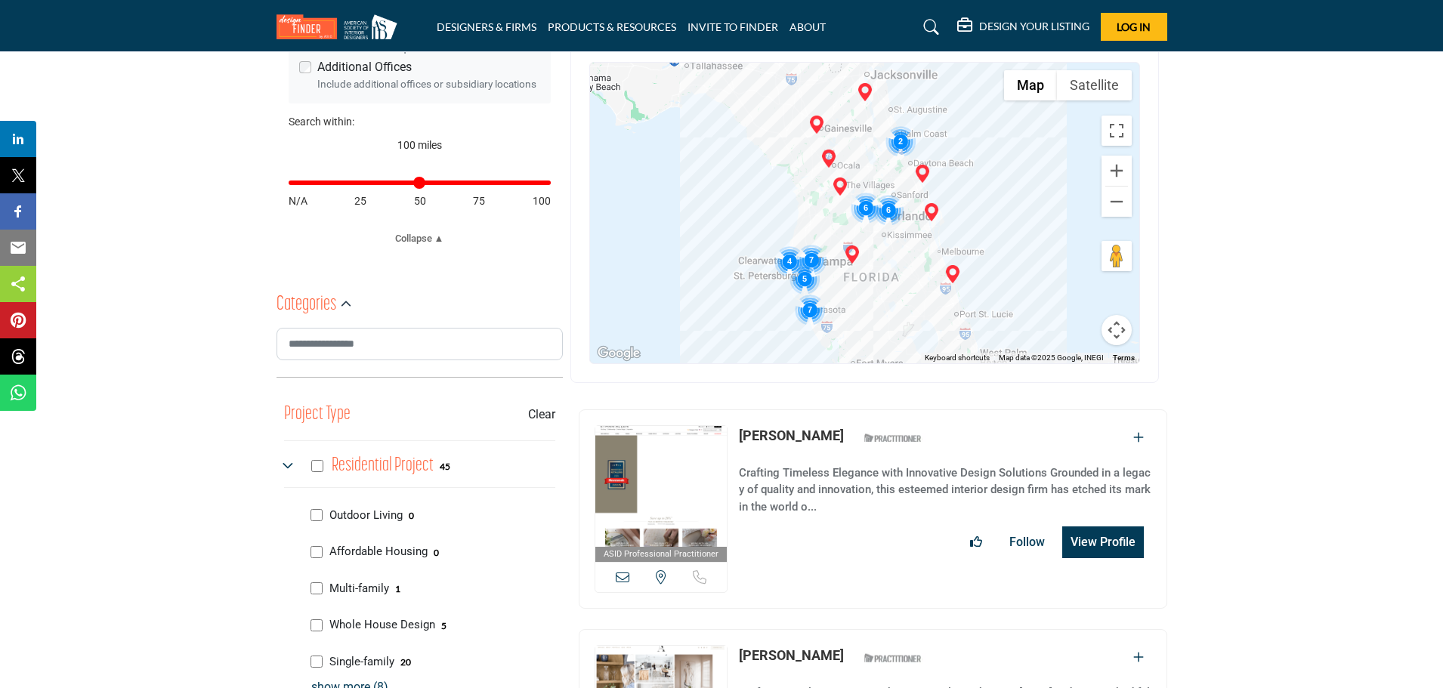
scroll to position [576, 0]
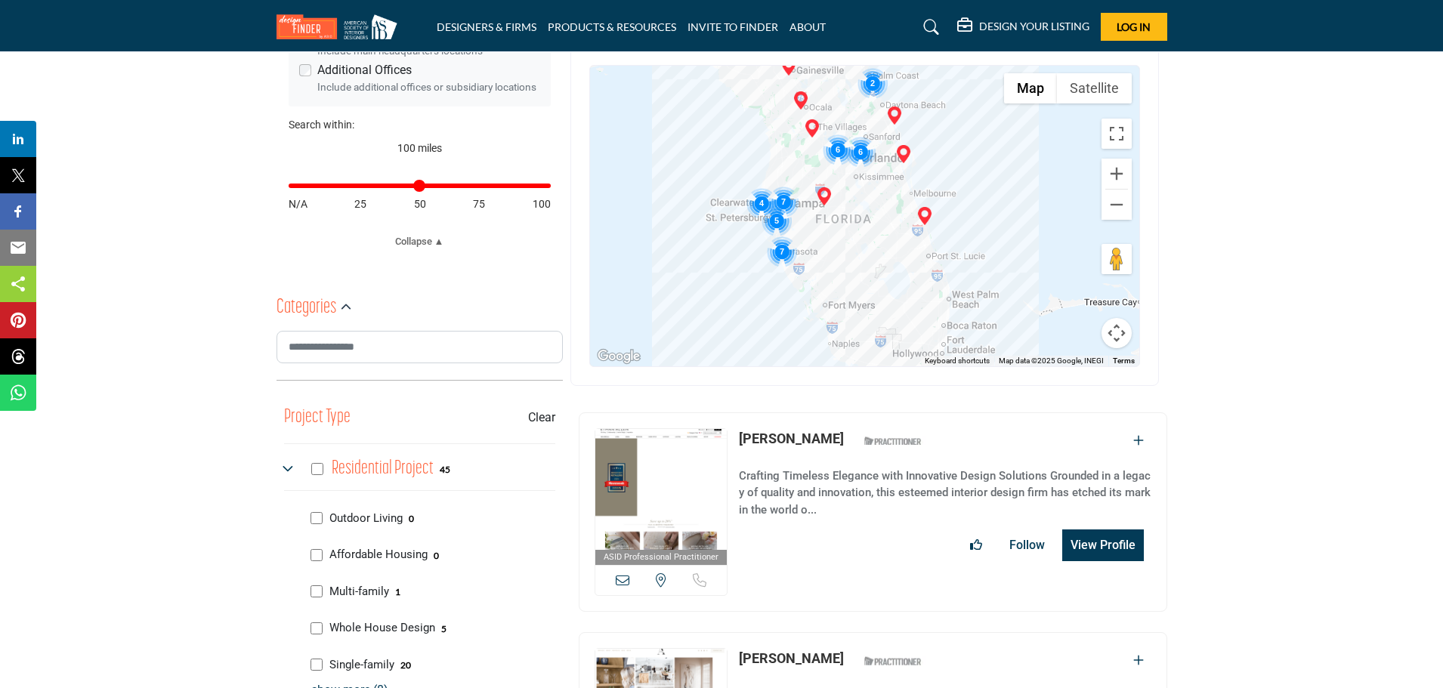
drag, startPoint x: 1038, startPoint y: 307, endPoint x: 1000, endPoint y: 230, distance: 85.8
click at [1000, 230] on div at bounding box center [864, 216] width 549 height 301
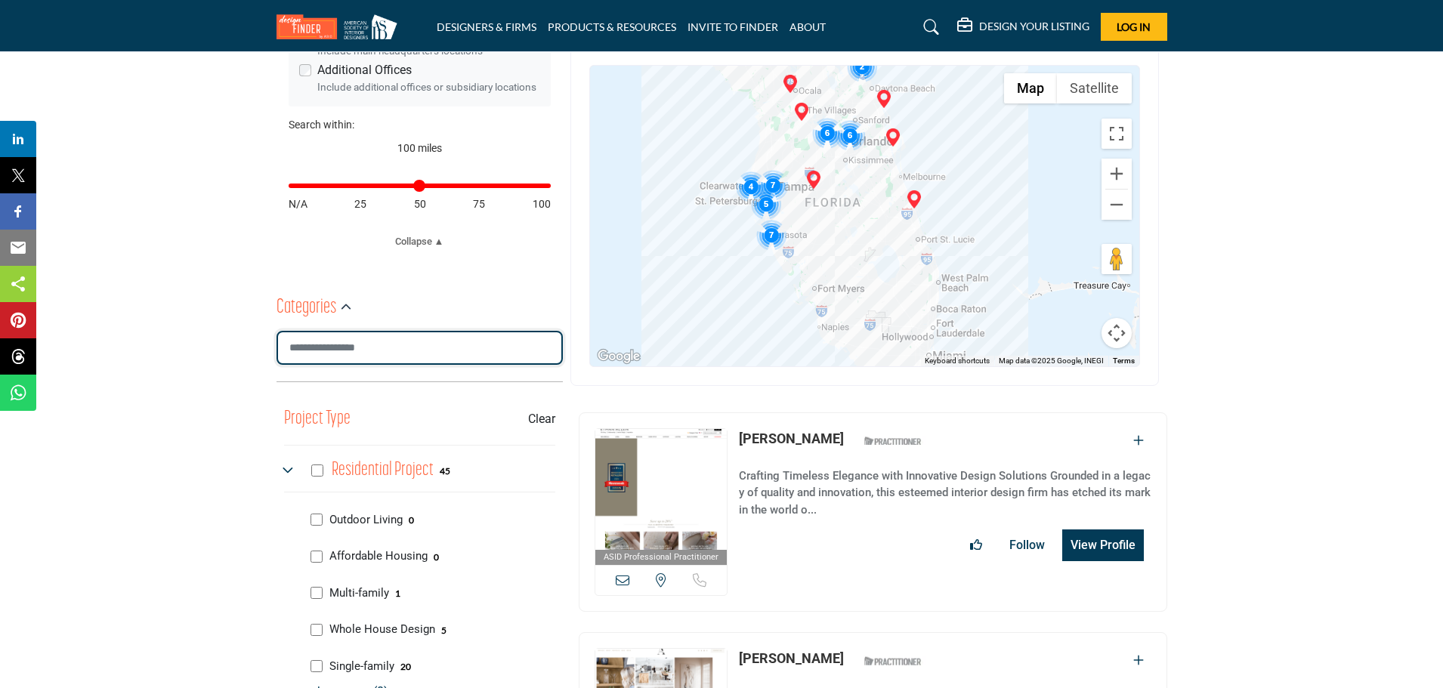
click at [342, 348] on input "Search Category" at bounding box center [420, 348] width 286 height 34
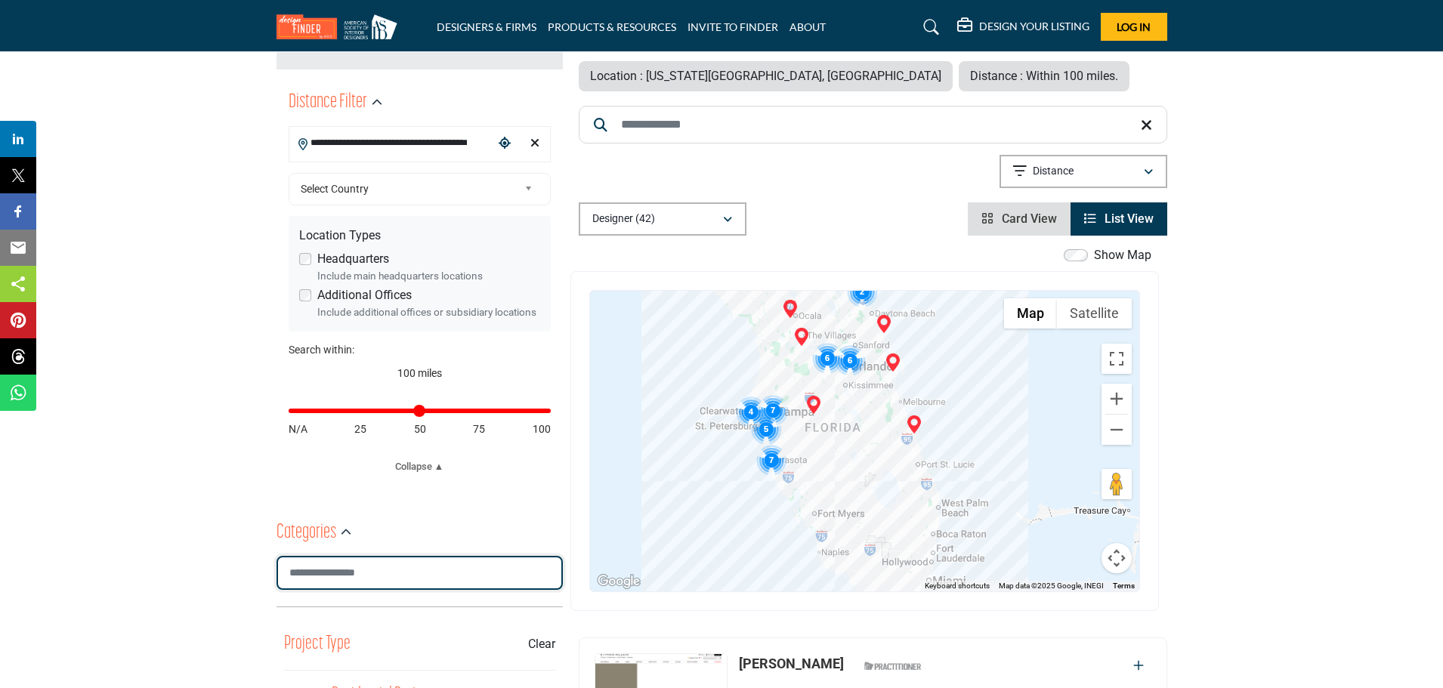
scroll to position [349, 0]
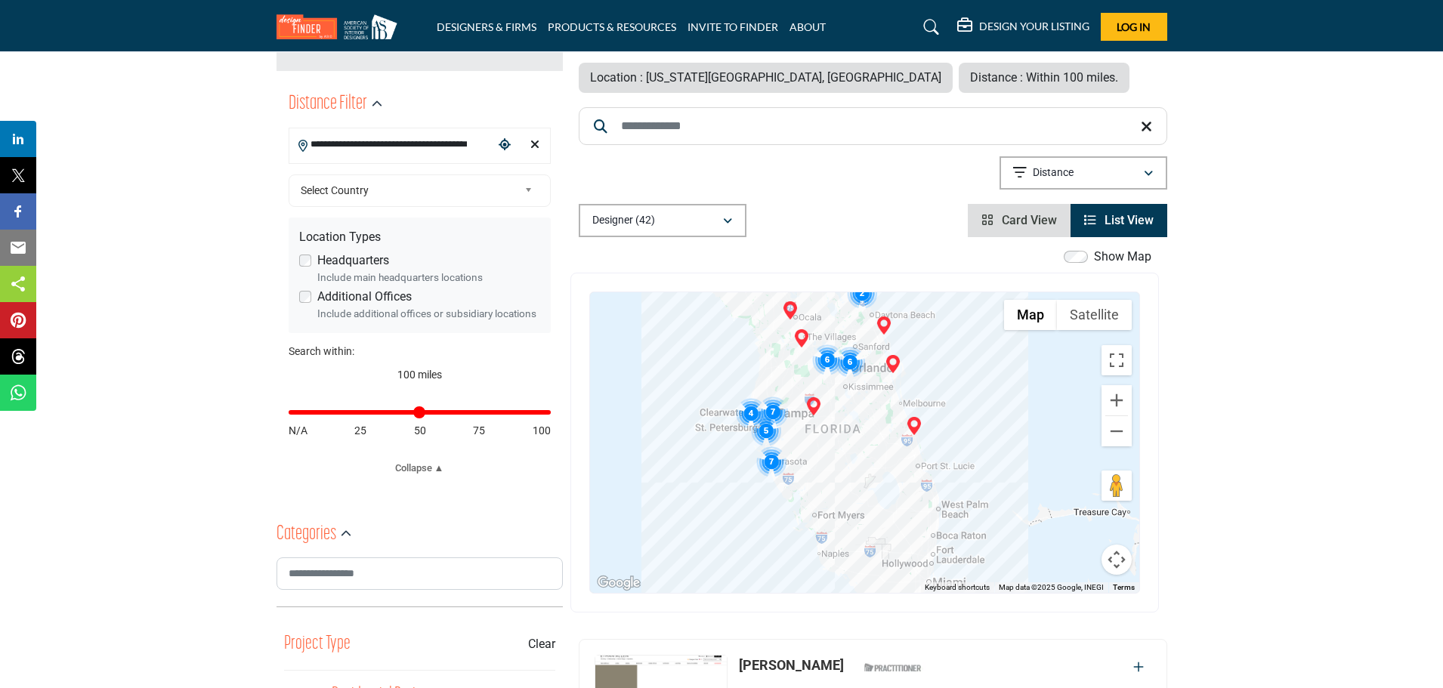
click at [379, 184] on span "Select Country" at bounding box center [410, 190] width 218 height 18
click at [403, 144] on input "**********" at bounding box center [391, 144] width 204 height 29
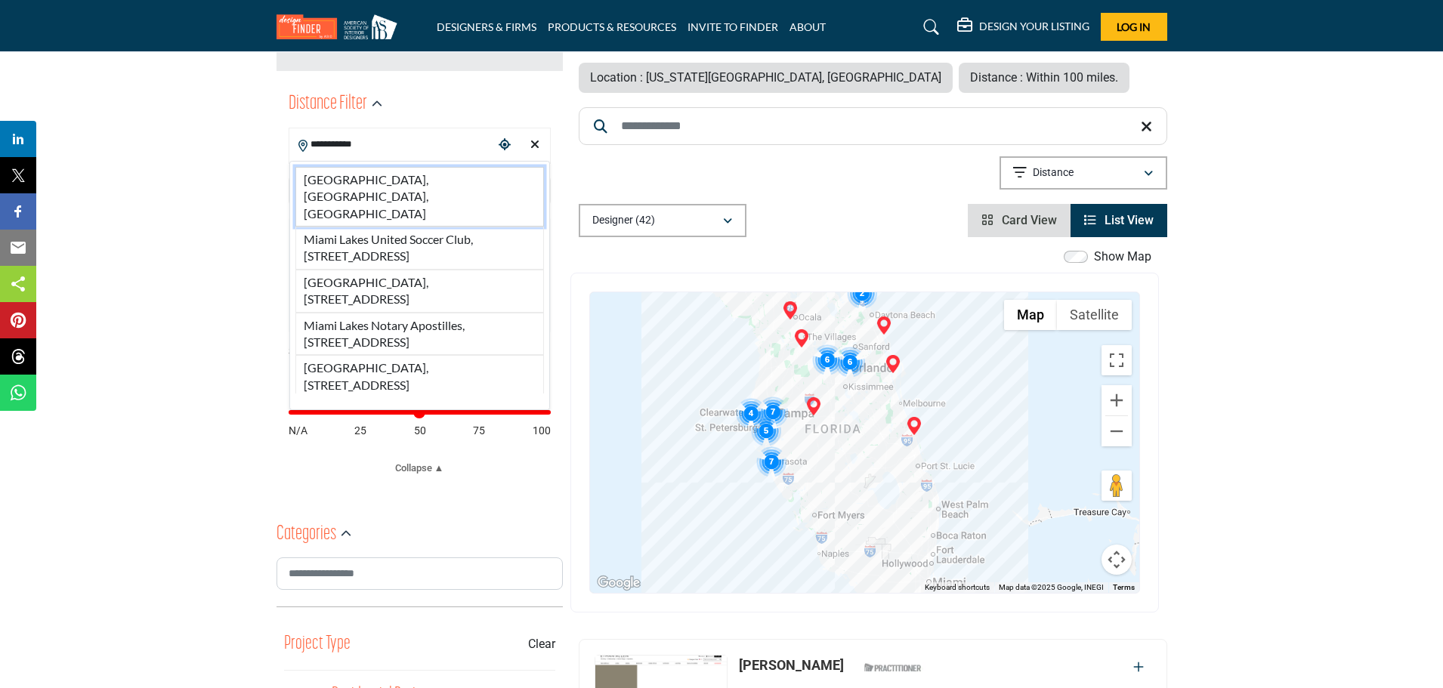
click at [482, 172] on li "Miami Lakes, FL, USA" at bounding box center [419, 197] width 249 height 60
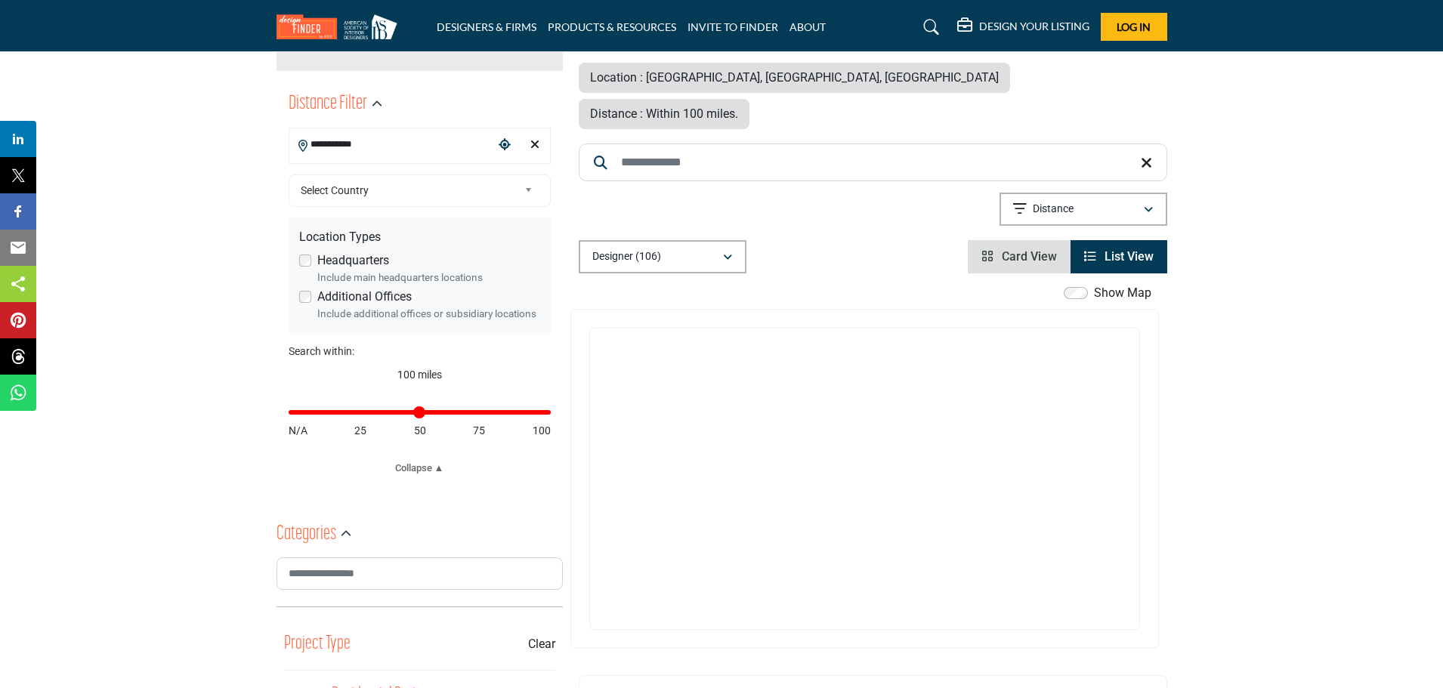
type input "**********"
